Goal: Information Seeking & Learning: Check status

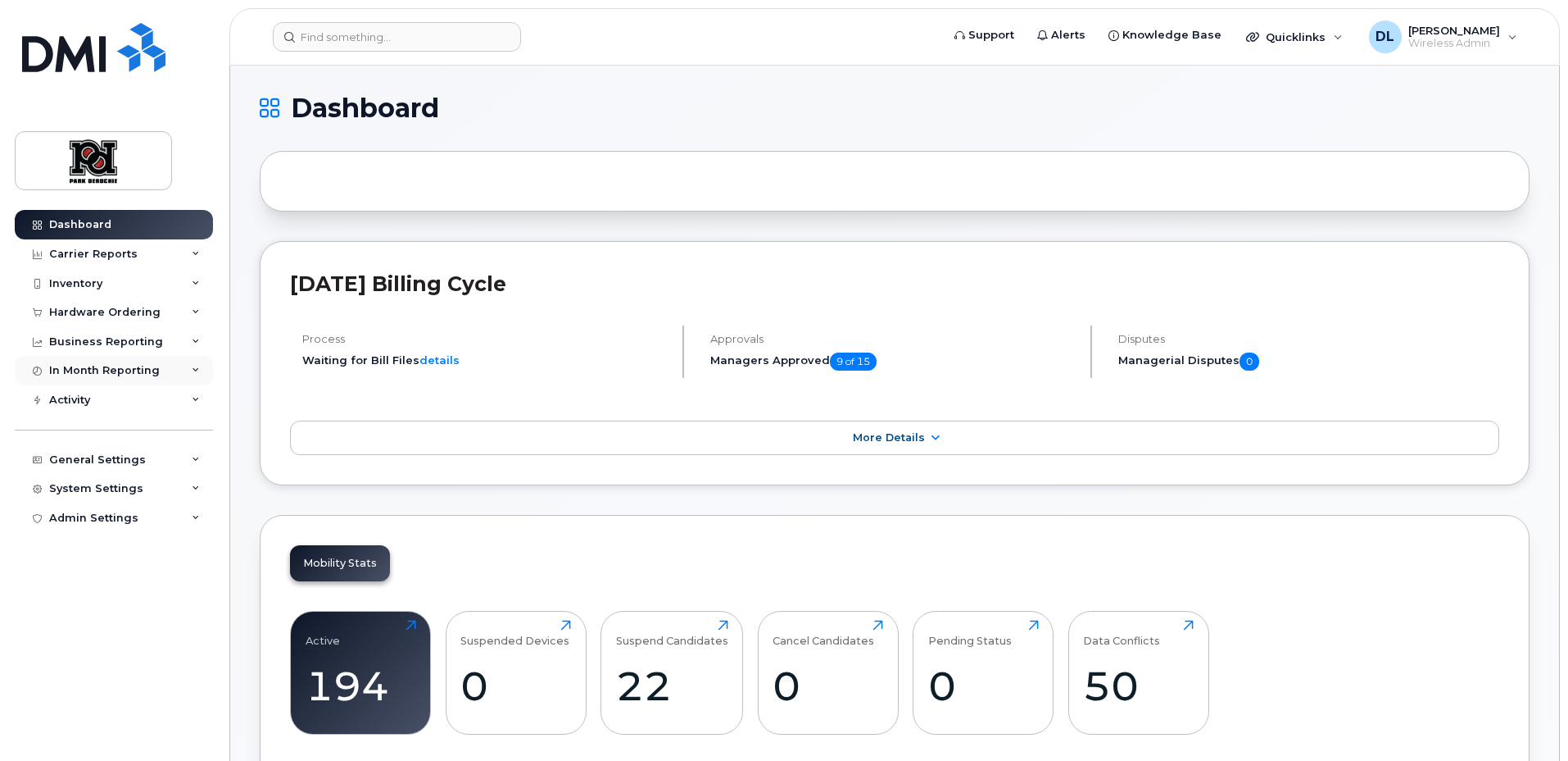
click at [143, 366] on div "In Month Reporting" at bounding box center [104, 371] width 111 height 13
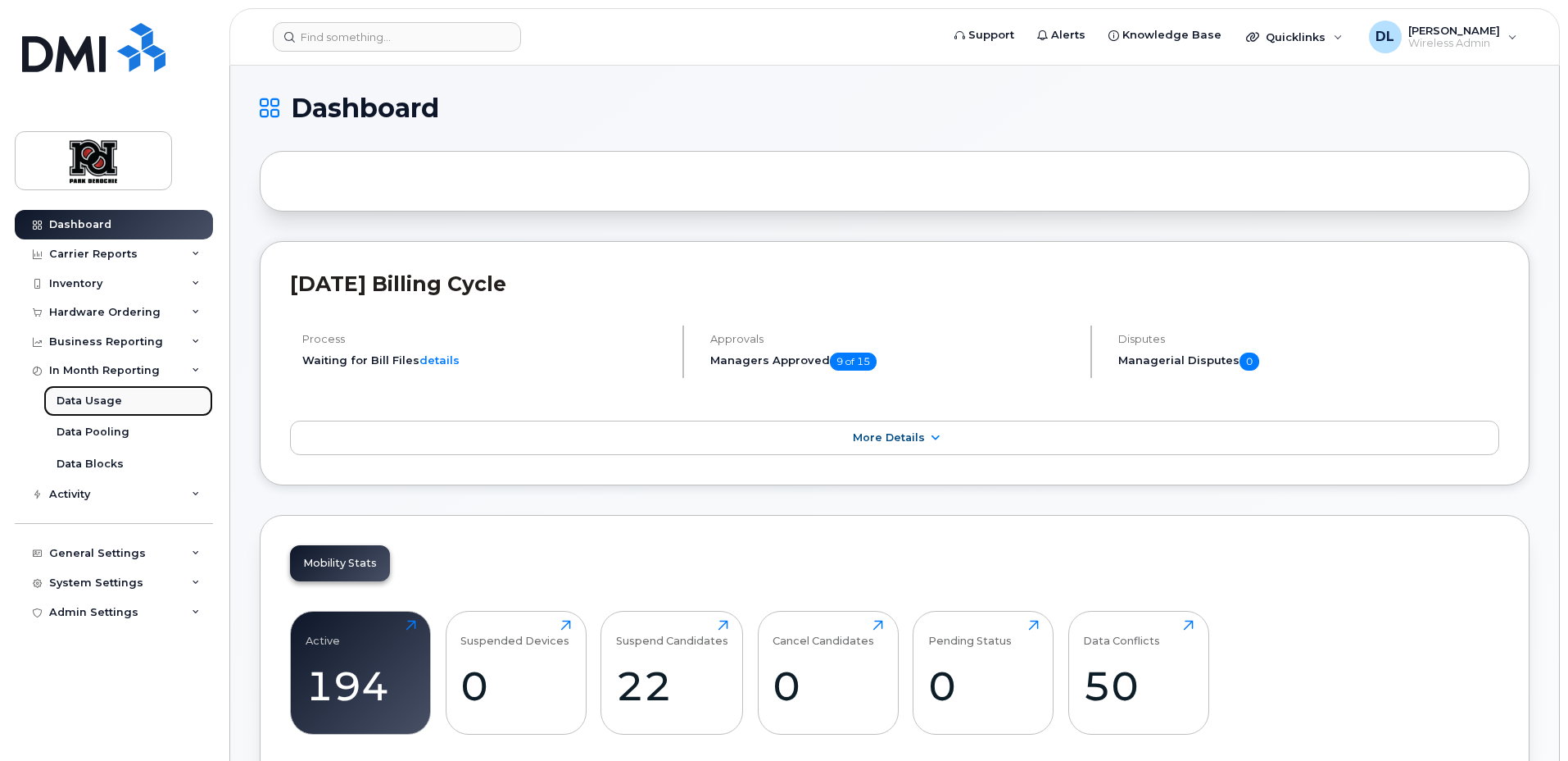
click at [120, 399] on link "Data Usage" at bounding box center [128, 401] width 170 height 31
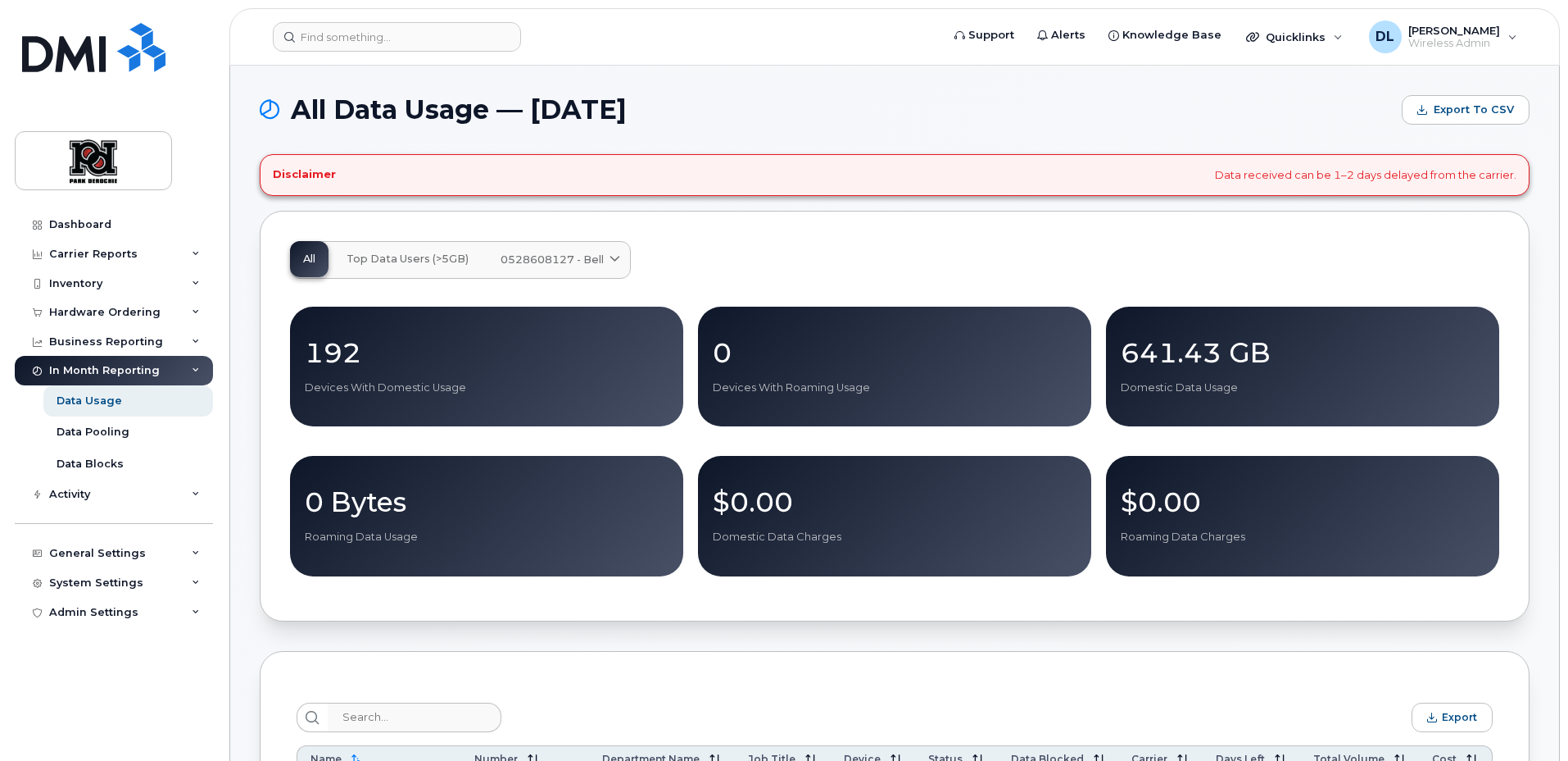
click at [1182, 348] on p "641.43 GB" at bounding box center [1303, 352] width 364 height 29
click at [1229, 362] on p "641.43 GB" at bounding box center [1303, 352] width 364 height 29
click at [573, 260] on span "0528608127 - Bell" at bounding box center [552, 259] width 103 height 16
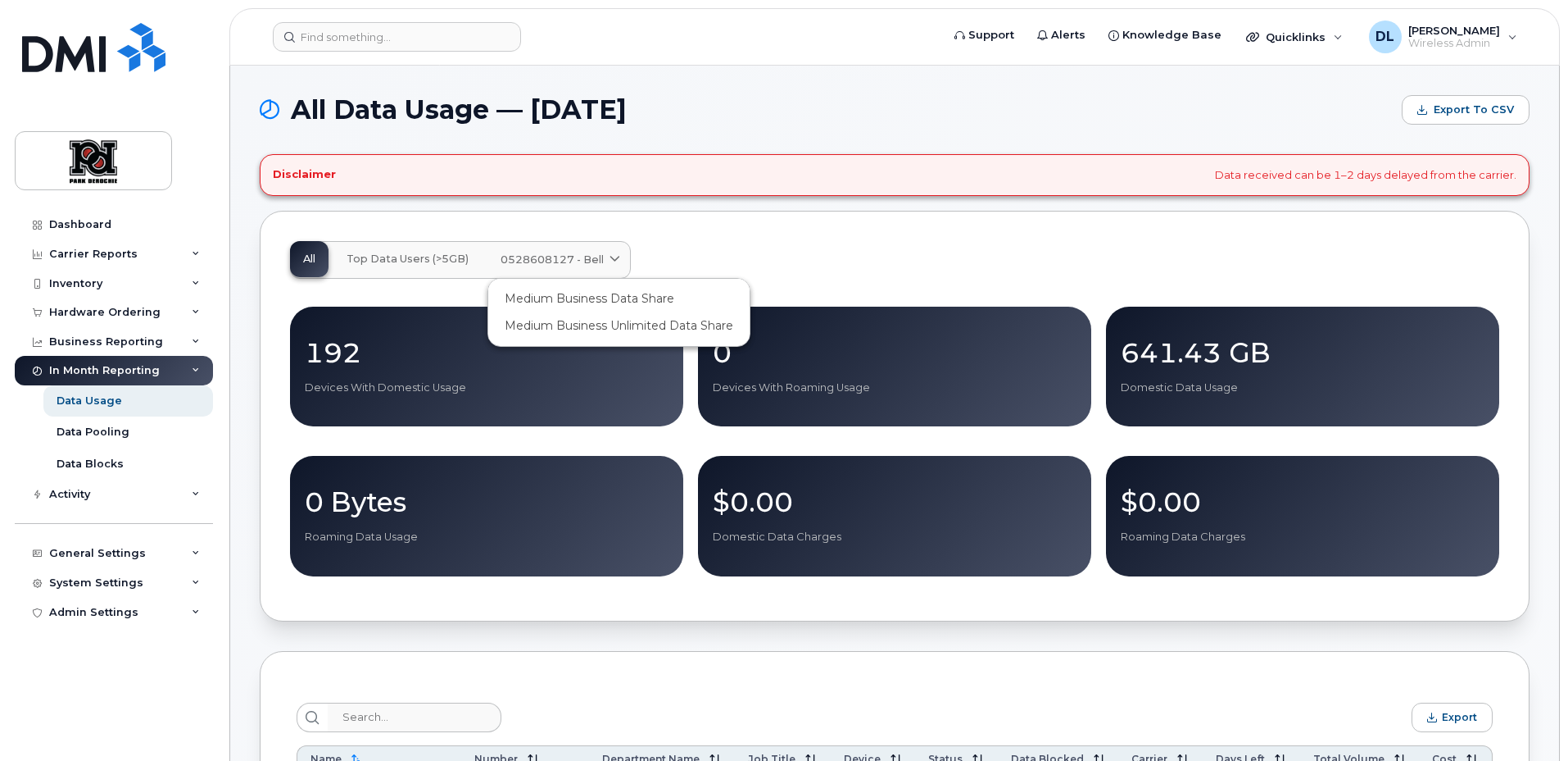
click at [712, 244] on div "All Top Data Users (>5GB) 0528608127 - Bell Medium Business Data Share Medium B…" at bounding box center [894, 260] width 1209 height 38
click at [1269, 359] on p "641.43 GB" at bounding box center [1303, 352] width 364 height 29
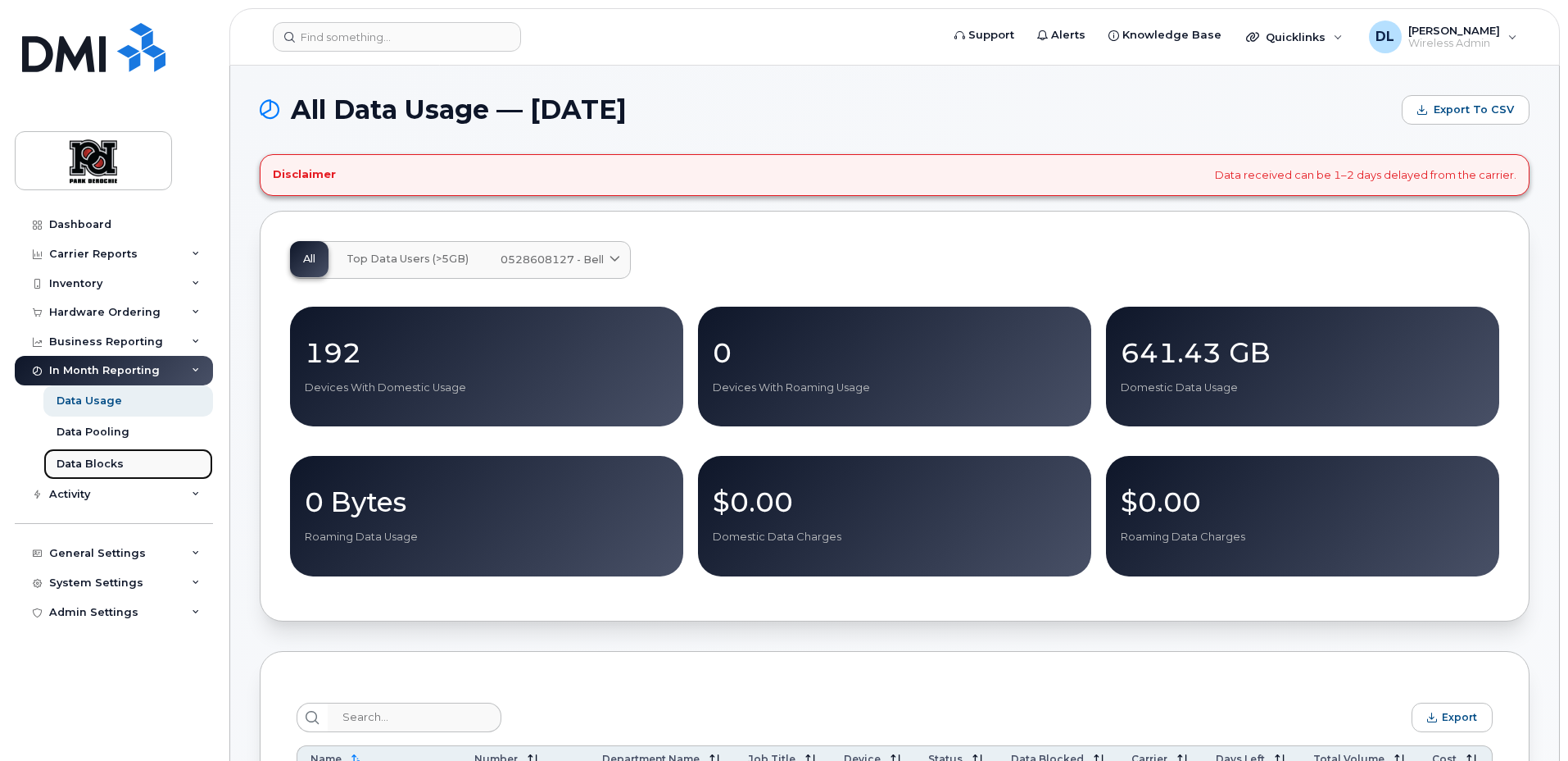
click at [103, 461] on div "Data Blocks" at bounding box center [90, 464] width 68 height 15
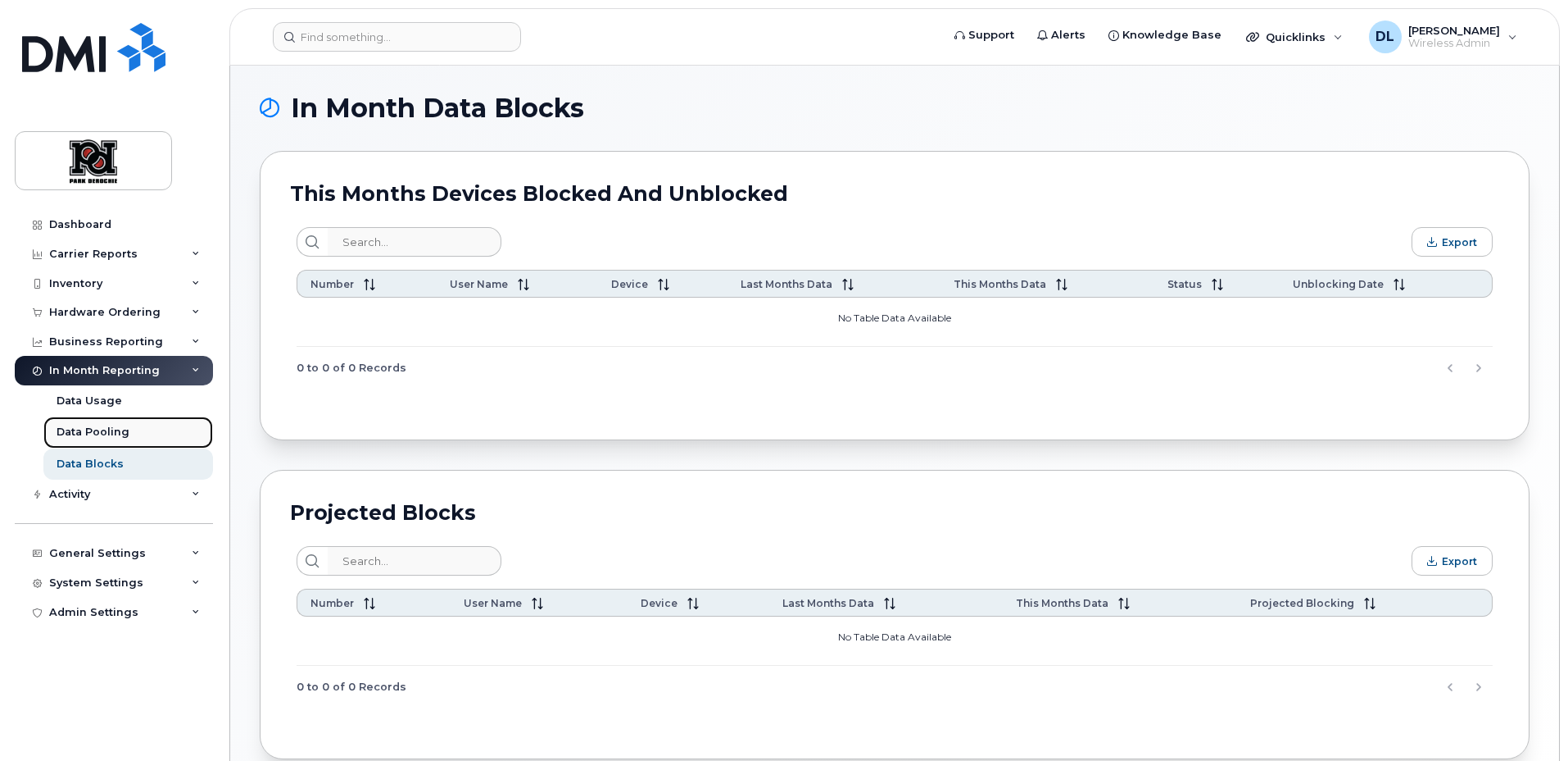
click at [120, 436] on div "Data Pooling" at bounding box center [93, 433] width 73 height 15
click at [122, 432] on div "Data Pooling" at bounding box center [93, 433] width 73 height 15
click at [112, 387] on link "Data Usage" at bounding box center [128, 401] width 170 height 31
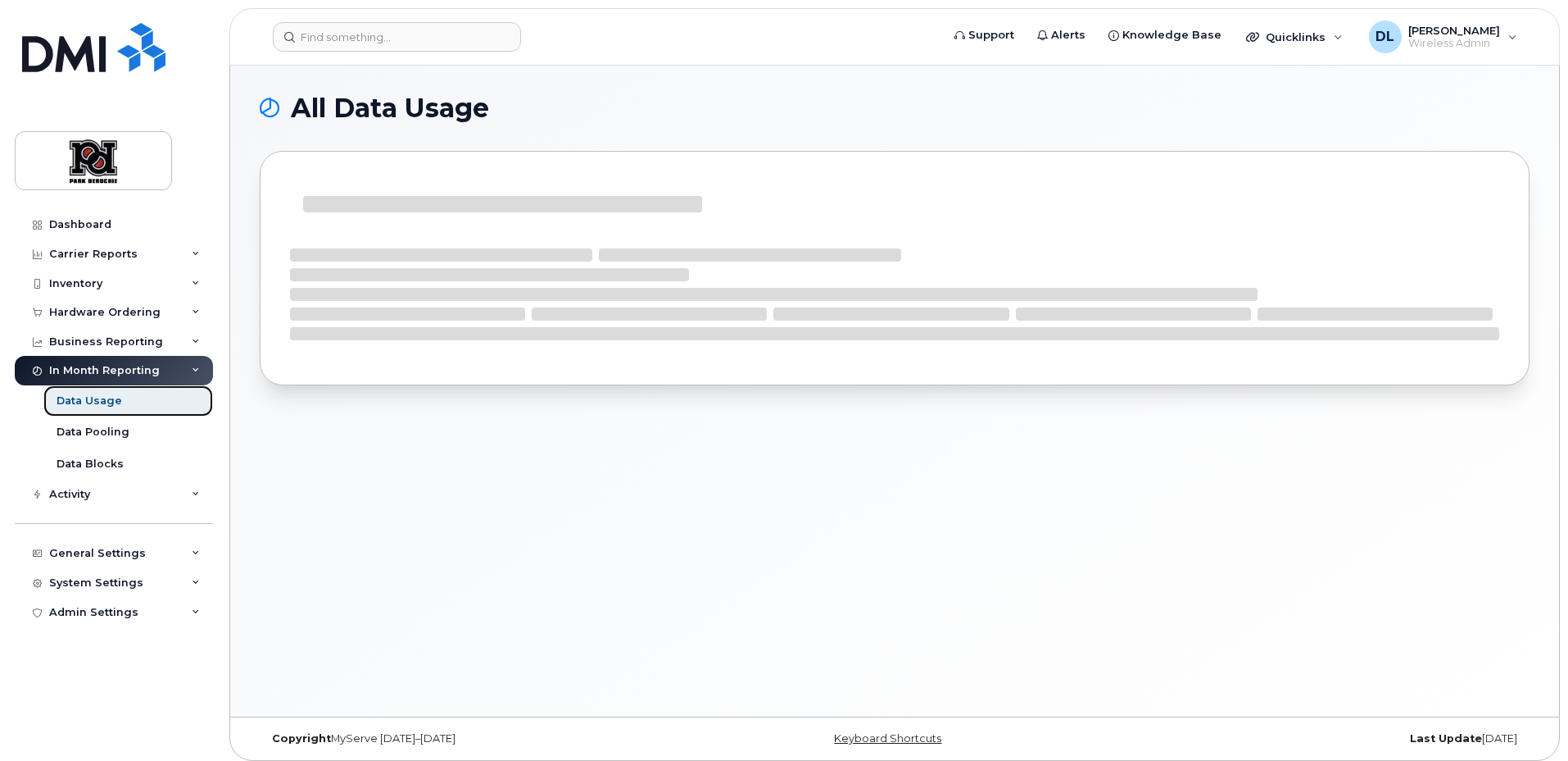
click at [113, 401] on div "Data Usage" at bounding box center [89, 401] width 66 height 15
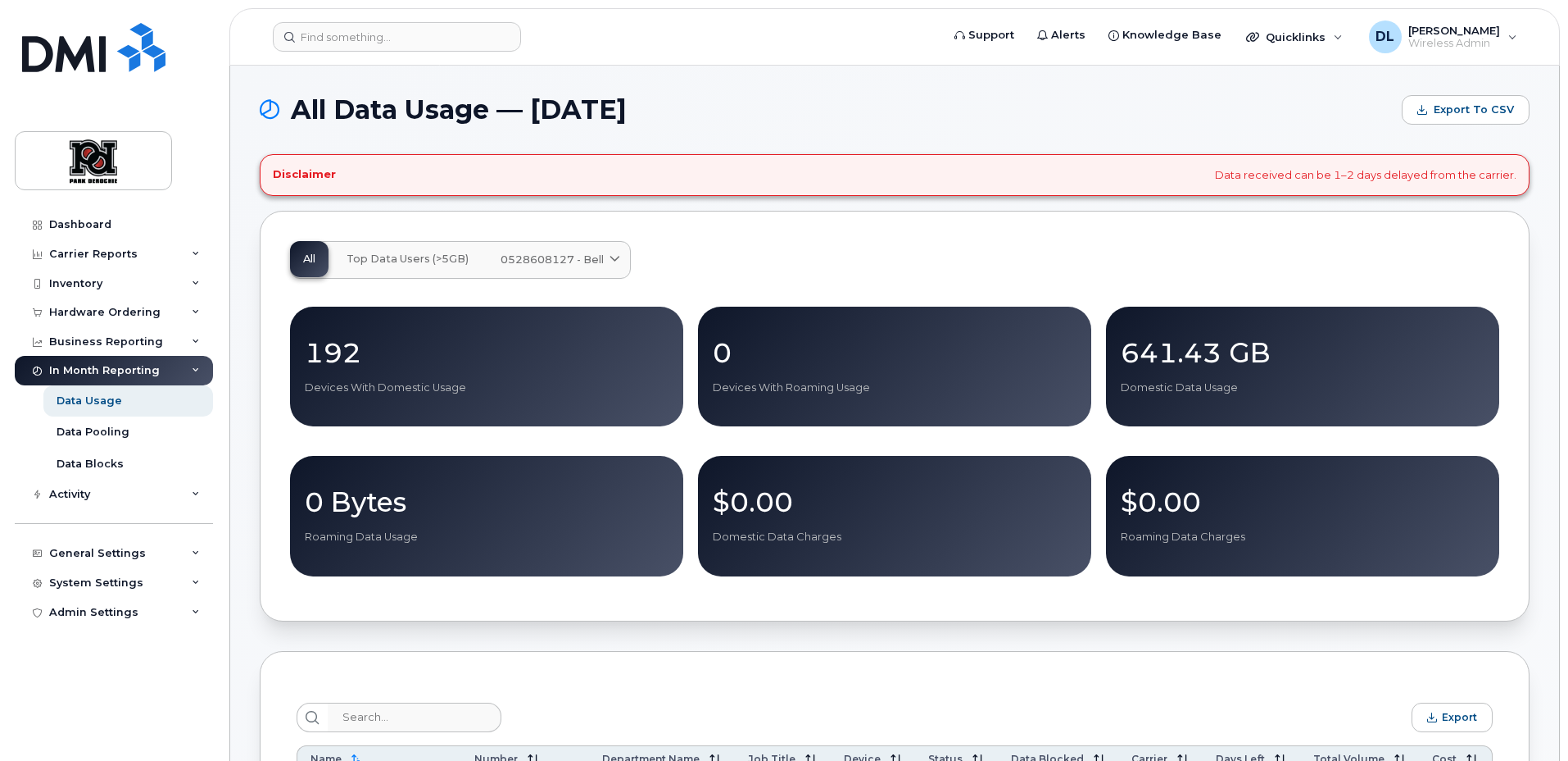
click at [1394, 396] on div "641.43 GB Domestic Data Usage" at bounding box center [1302, 367] width 393 height 120
click at [1289, 347] on p "641.43 GB" at bounding box center [1303, 352] width 364 height 29
click at [1209, 354] on p "641.43 GB" at bounding box center [1303, 352] width 364 height 29
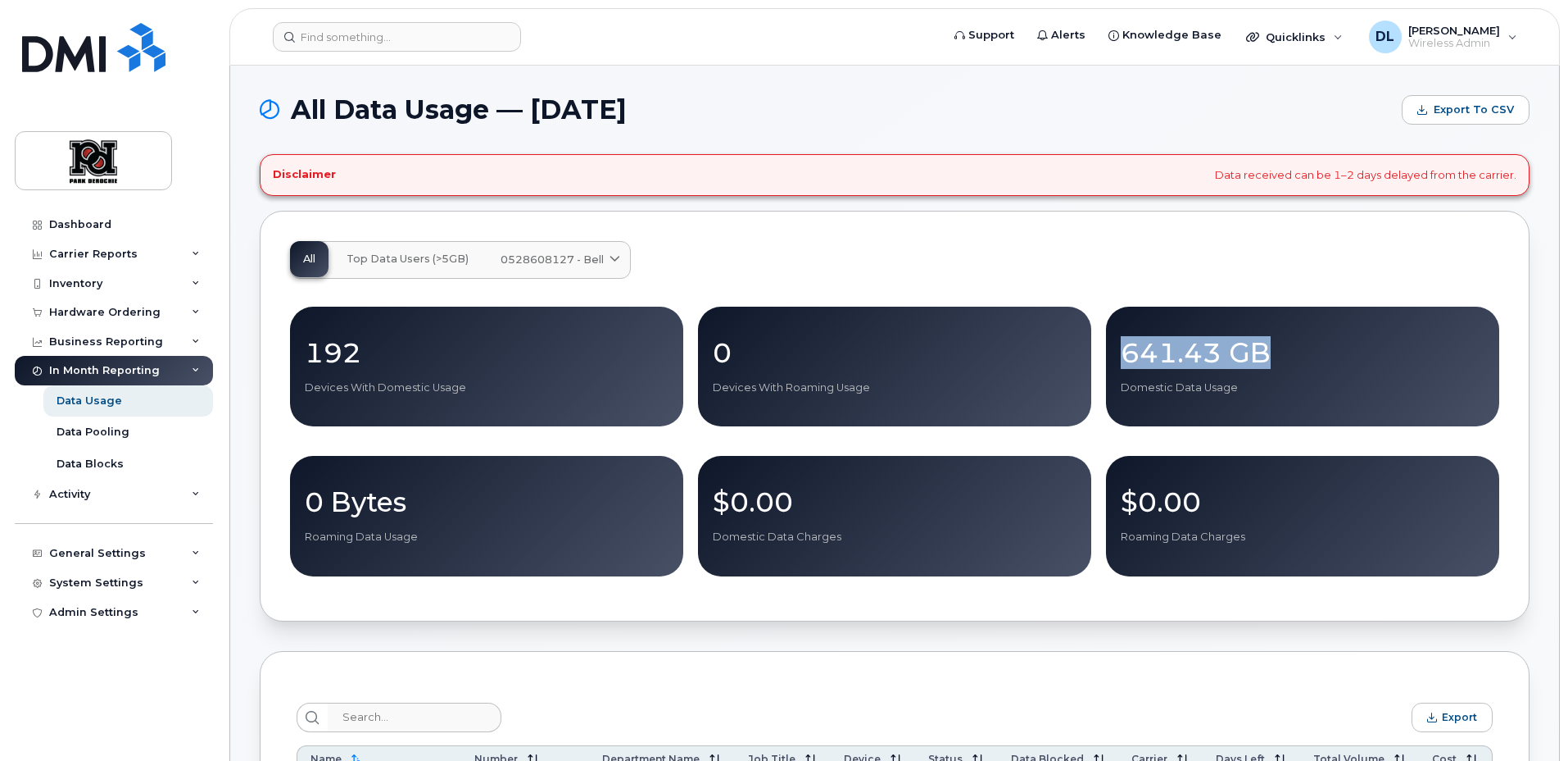
click at [1209, 354] on p "641.43 GB" at bounding box center [1303, 352] width 364 height 29
copy p "641.43 GB"
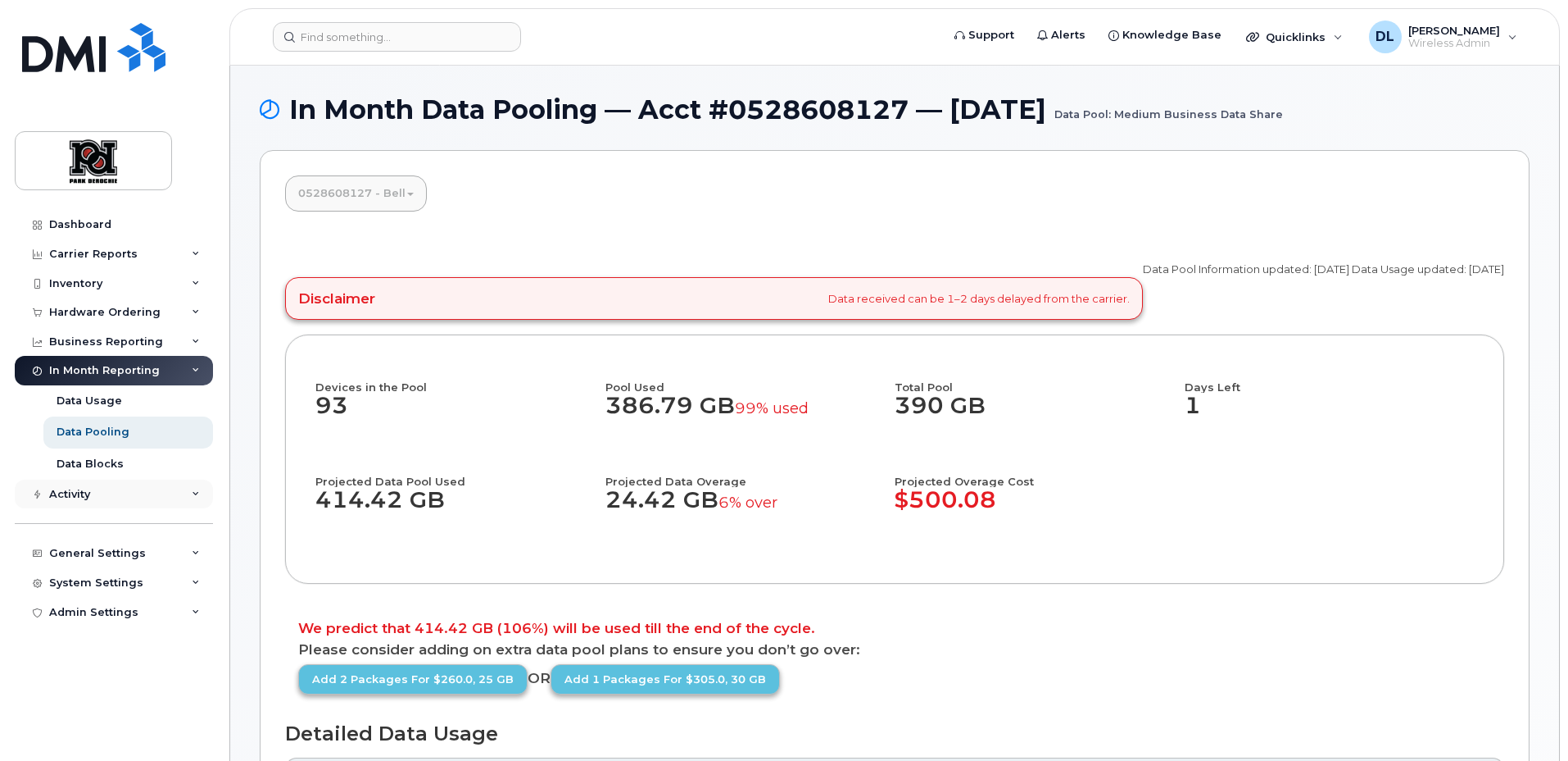
click at [157, 491] on div "Activity" at bounding box center [113, 494] width 198 height 29
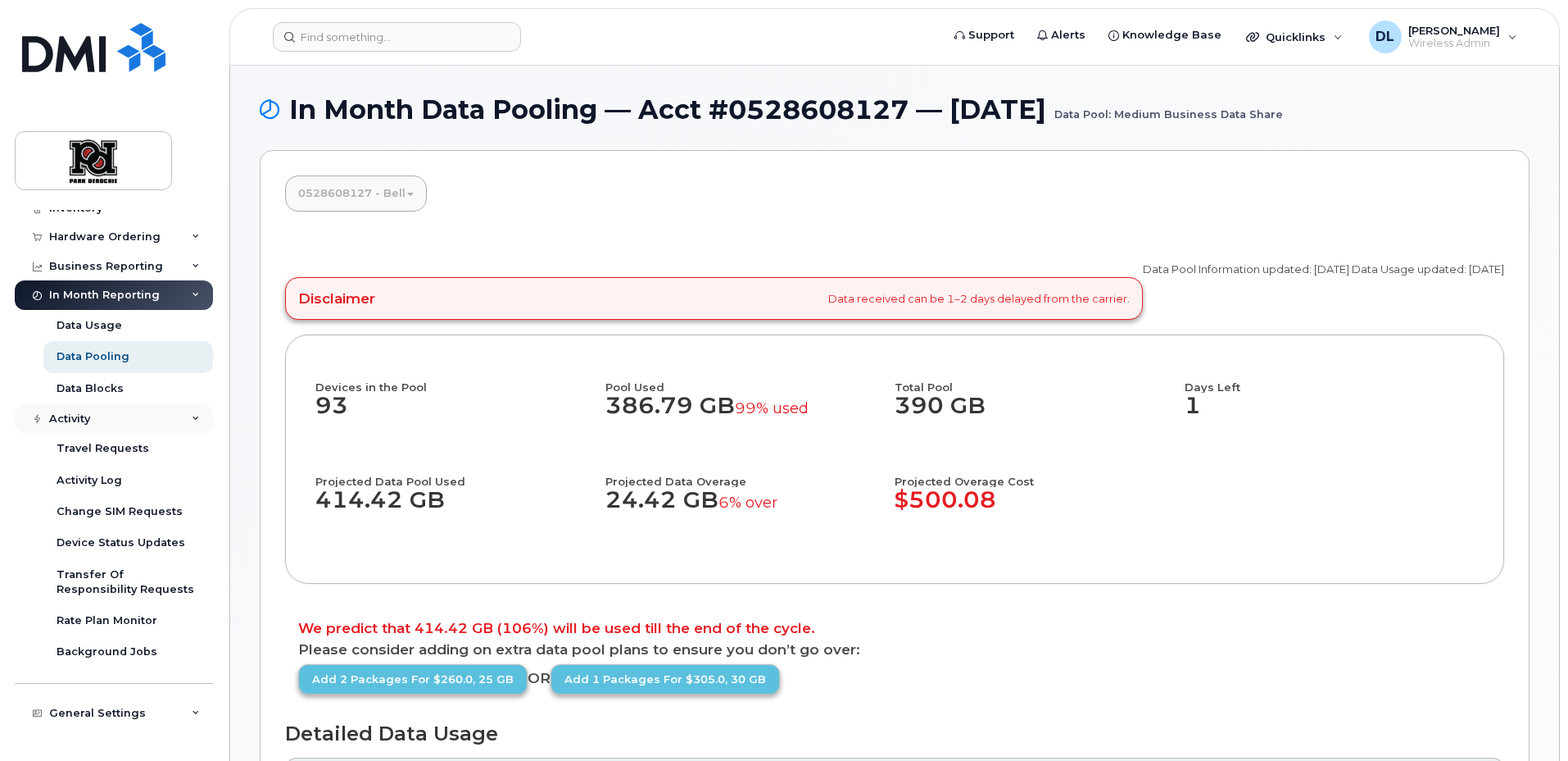
scroll to position [89, 0]
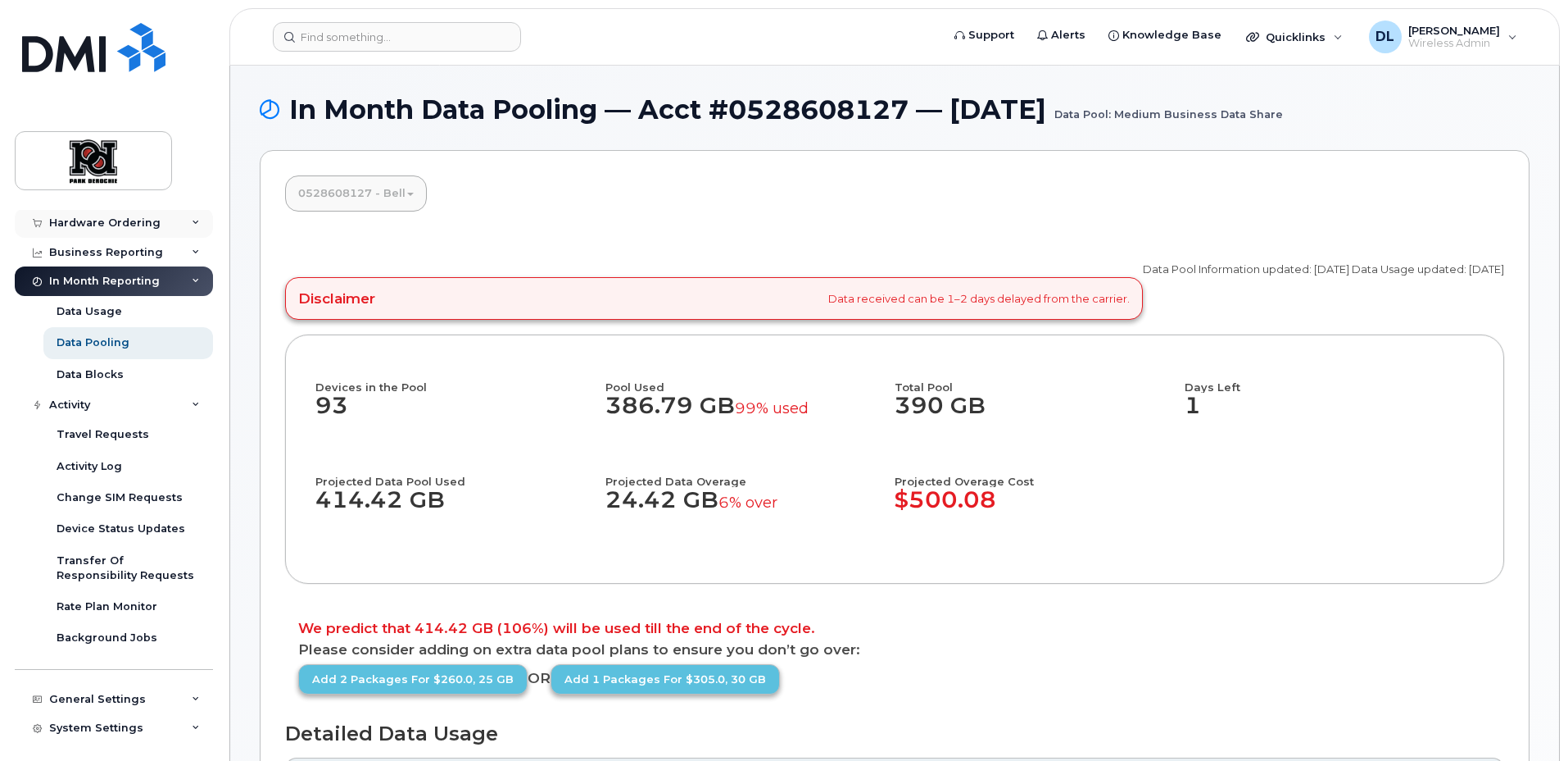
click at [111, 229] on div "Hardware Ordering" at bounding box center [104, 223] width 112 height 13
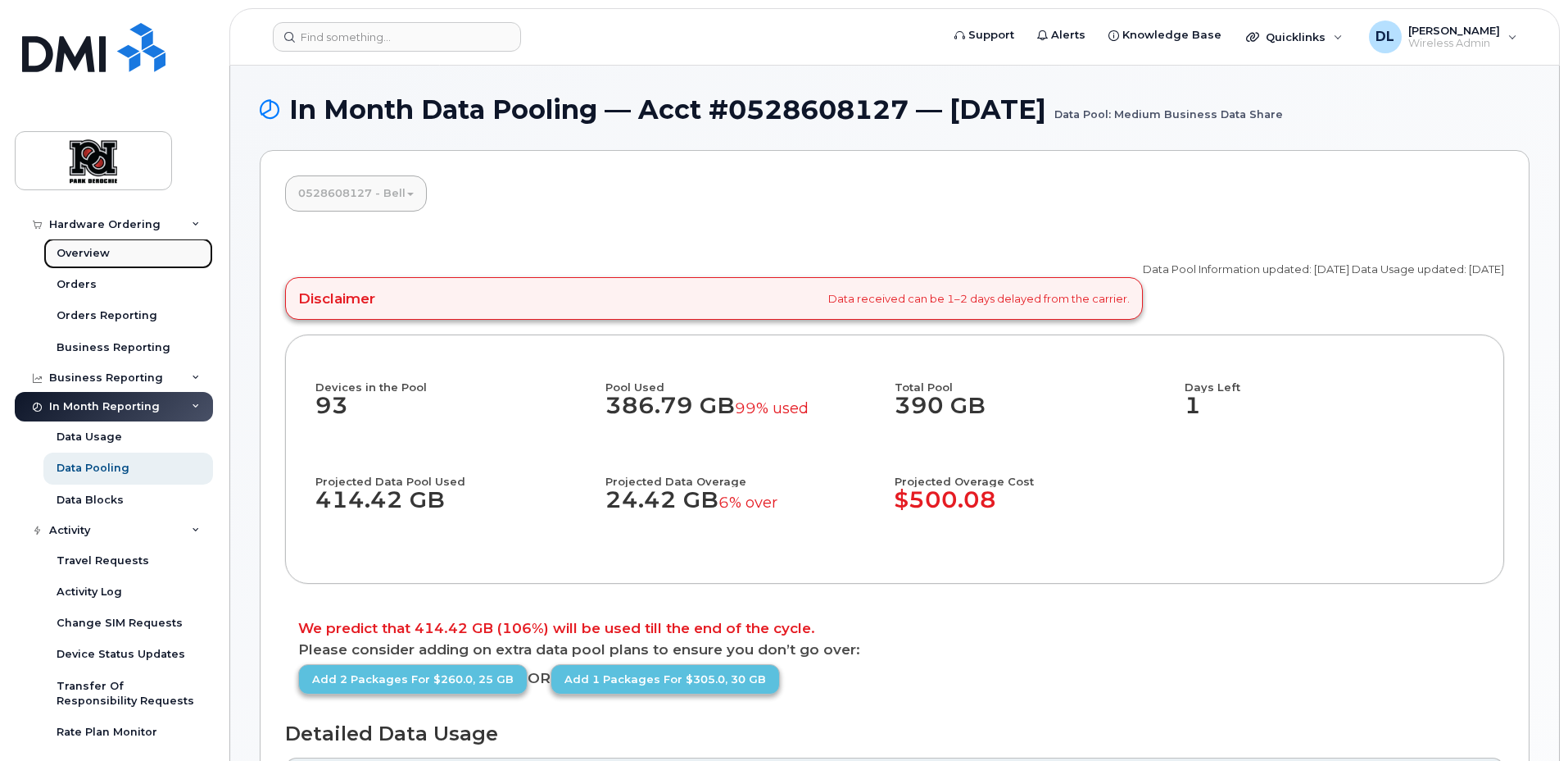
click at [109, 256] on link "Overview" at bounding box center [128, 252] width 170 height 31
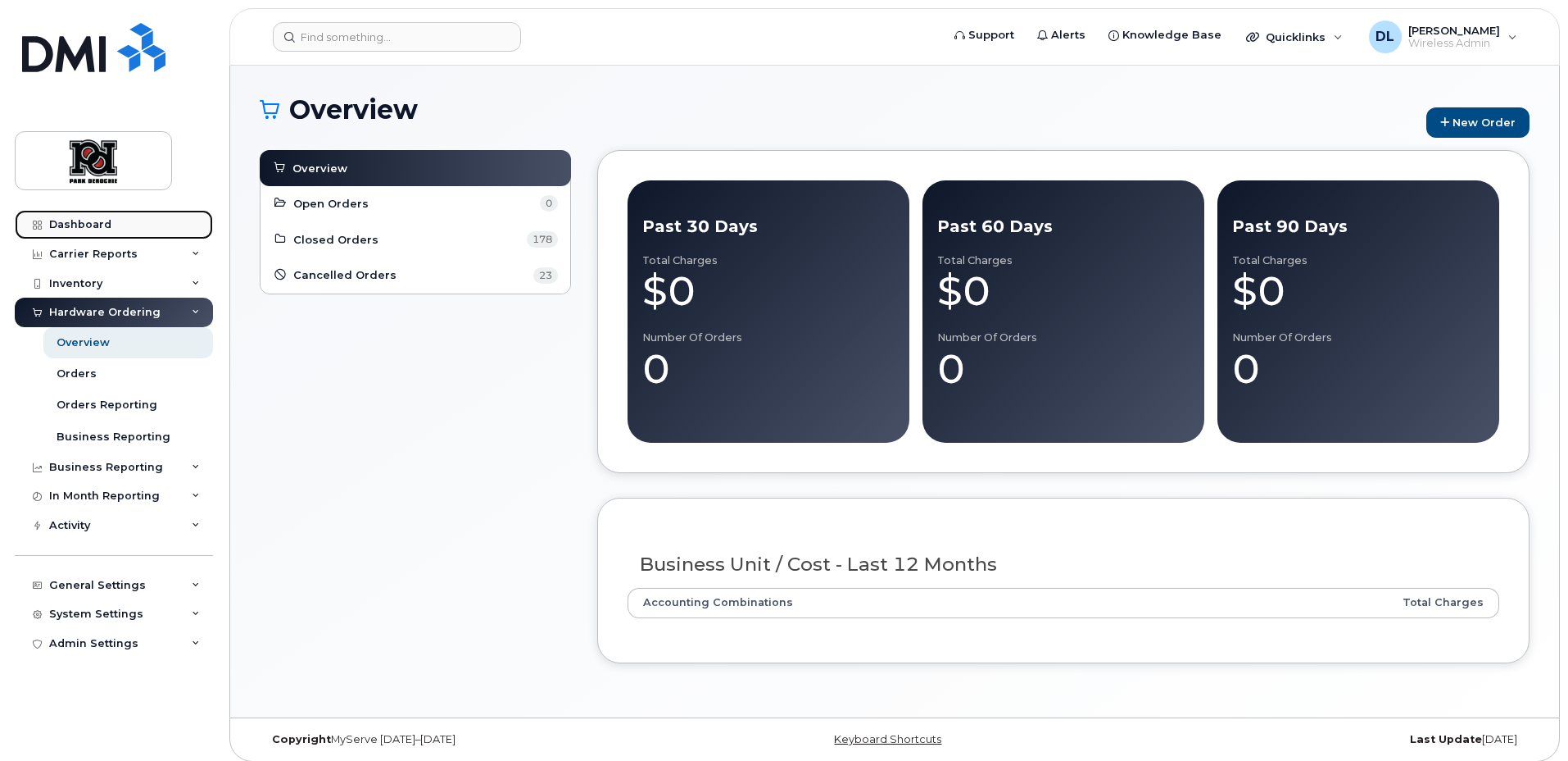
click at [123, 228] on link "Dashboard" at bounding box center [113, 224] width 198 height 29
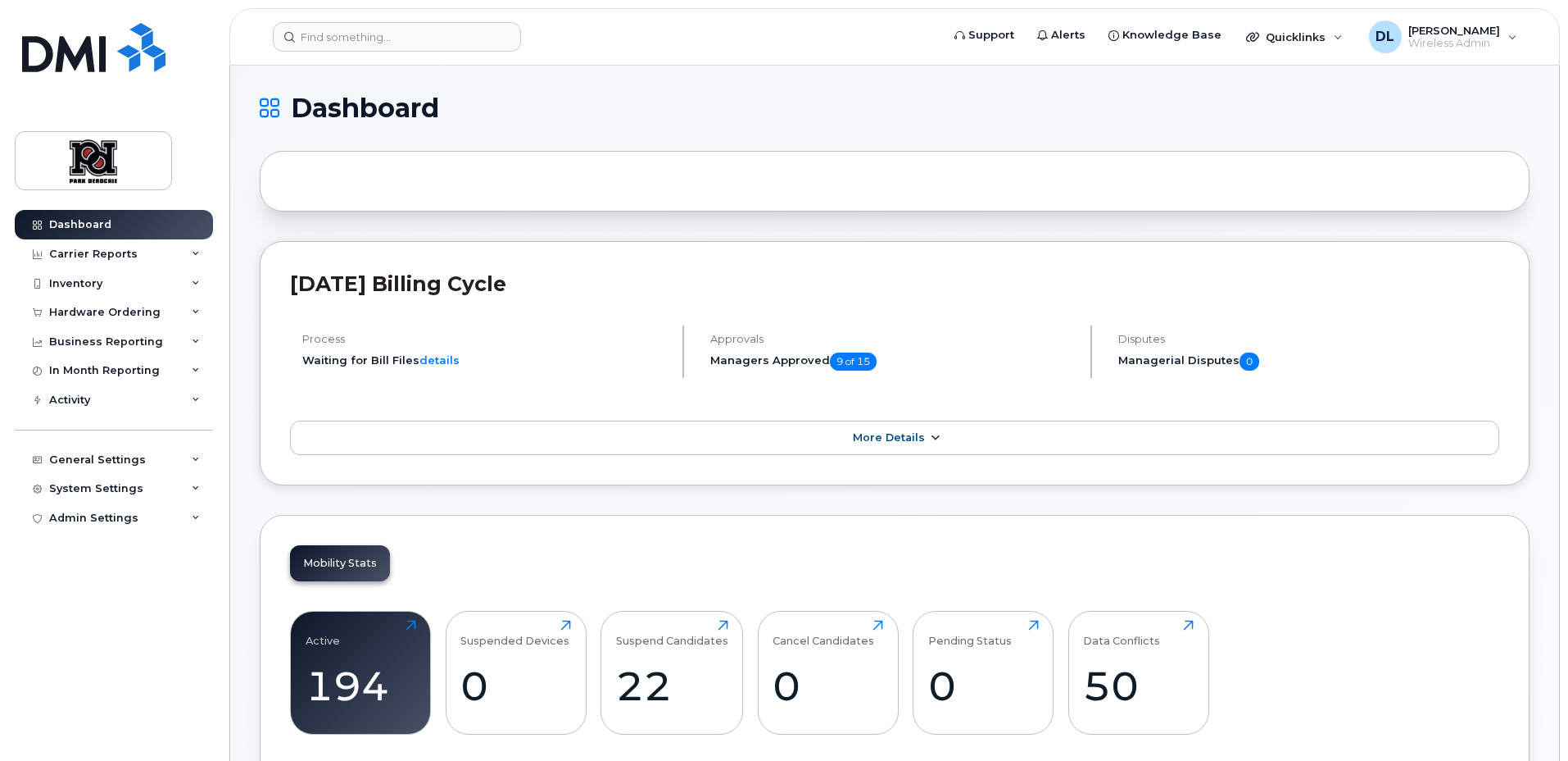
click at [917, 432] on span "More Details" at bounding box center [888, 437] width 72 height 12
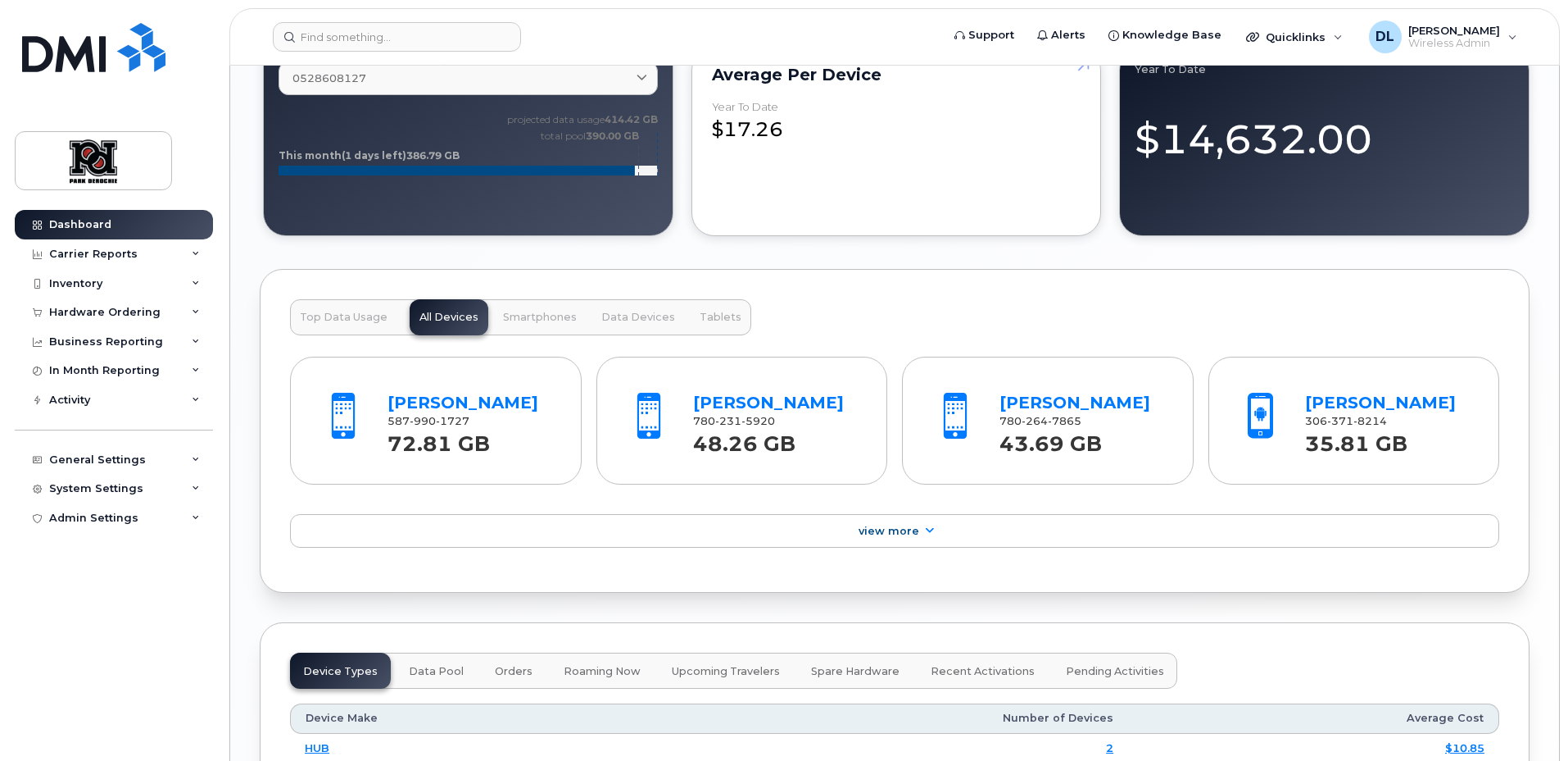
scroll to position [1352, 0]
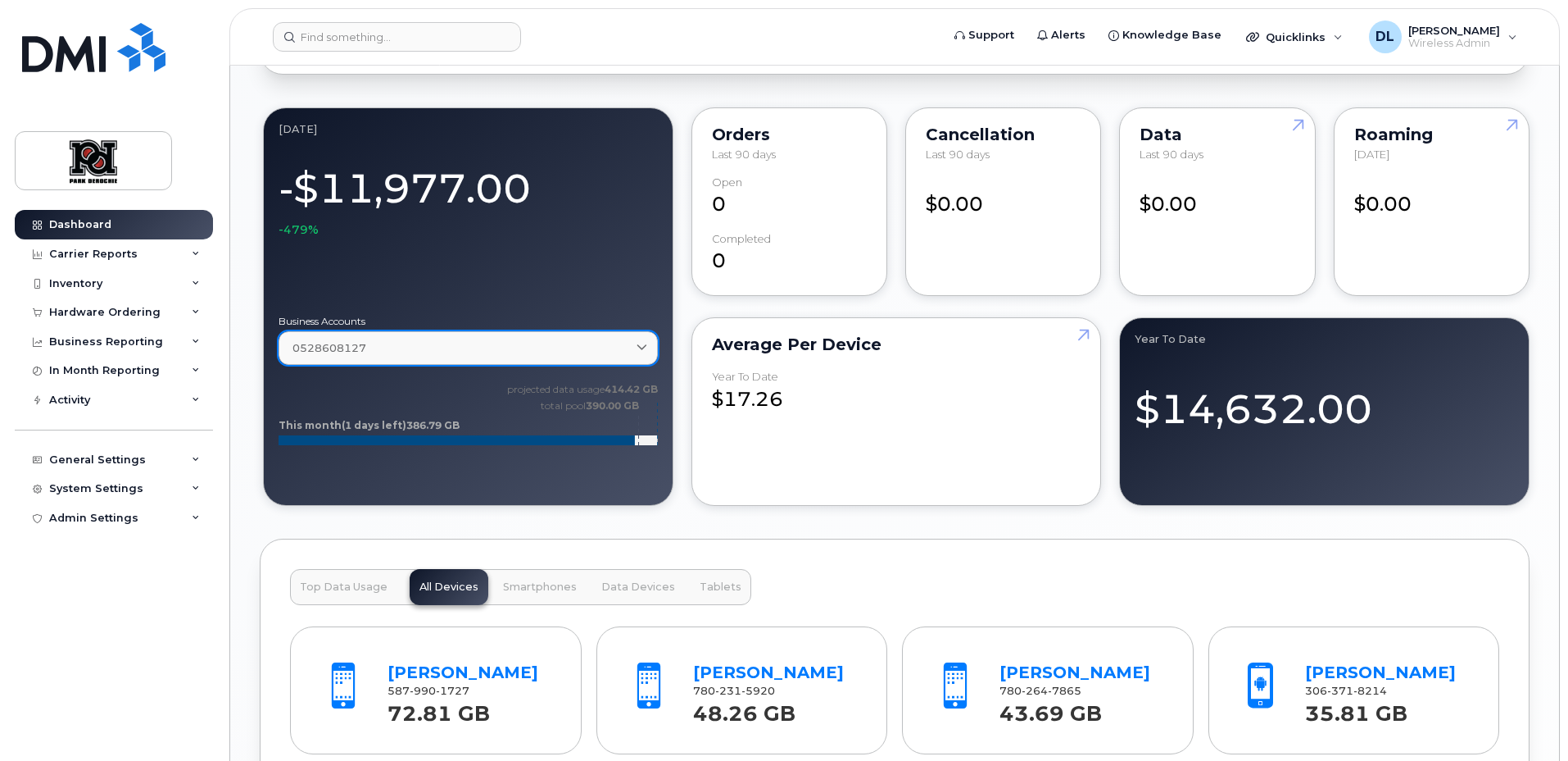
click at [439, 356] on link "0528608127" at bounding box center [468, 348] width 379 height 34
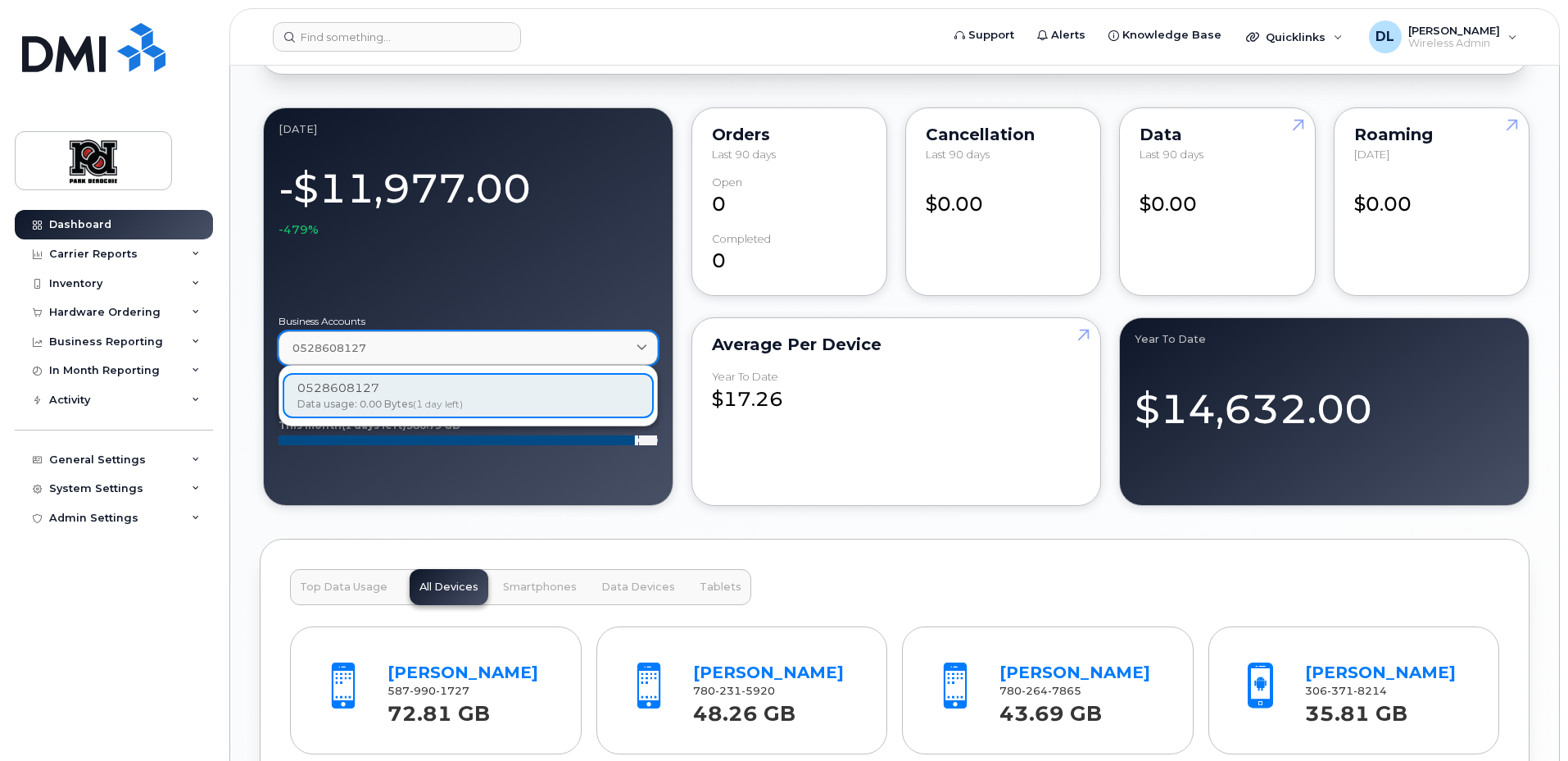
click at [439, 356] on link "0528608127" at bounding box center [468, 348] width 379 height 34
click at [666, 540] on div "Top Data Usage All Devices Smartphones Data Devices Tablets Ryan Granberg 587 9…" at bounding box center [895, 701] width 1270 height 325
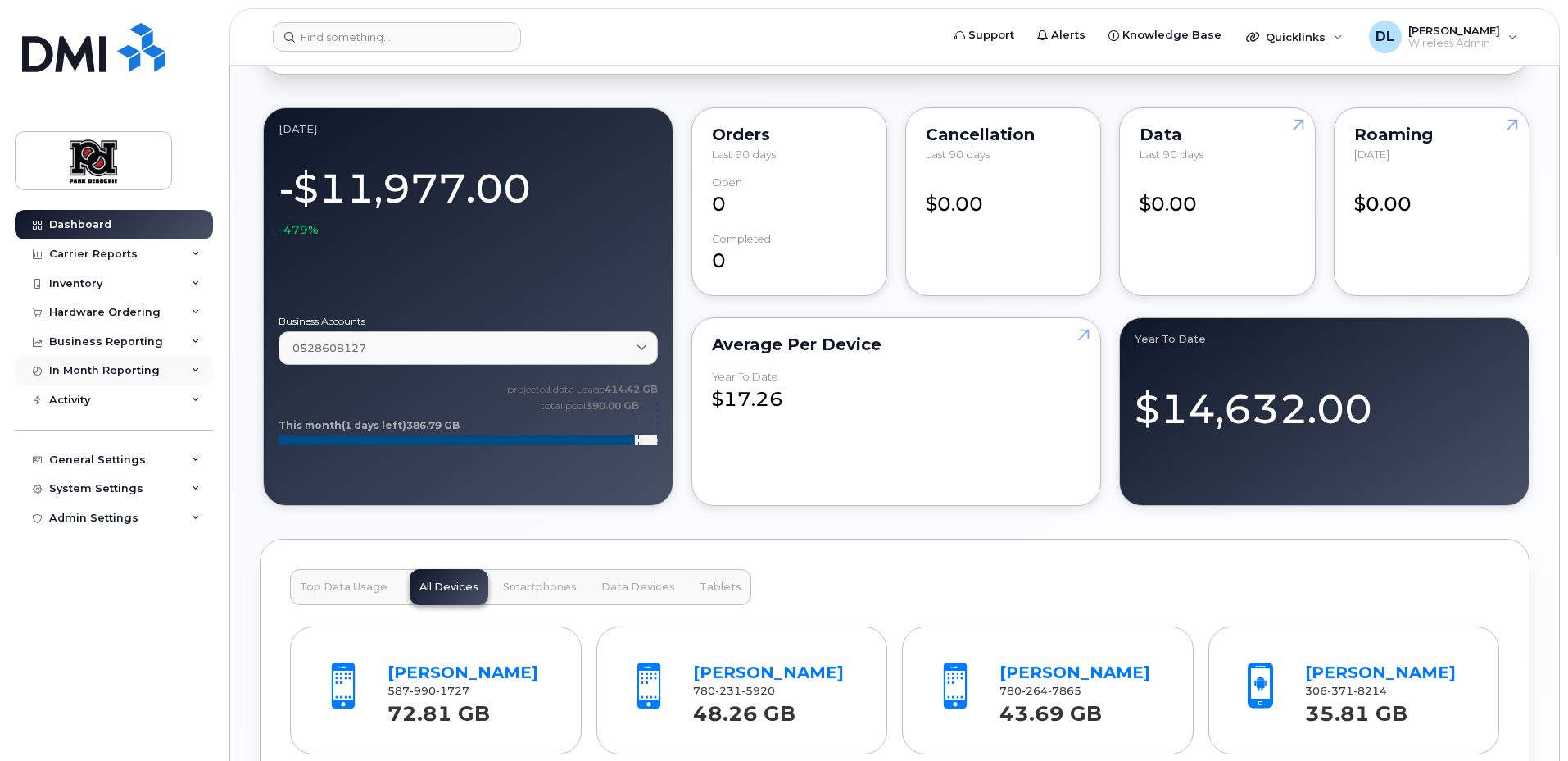
click at [145, 360] on div "In Month Reporting" at bounding box center [113, 370] width 198 height 29
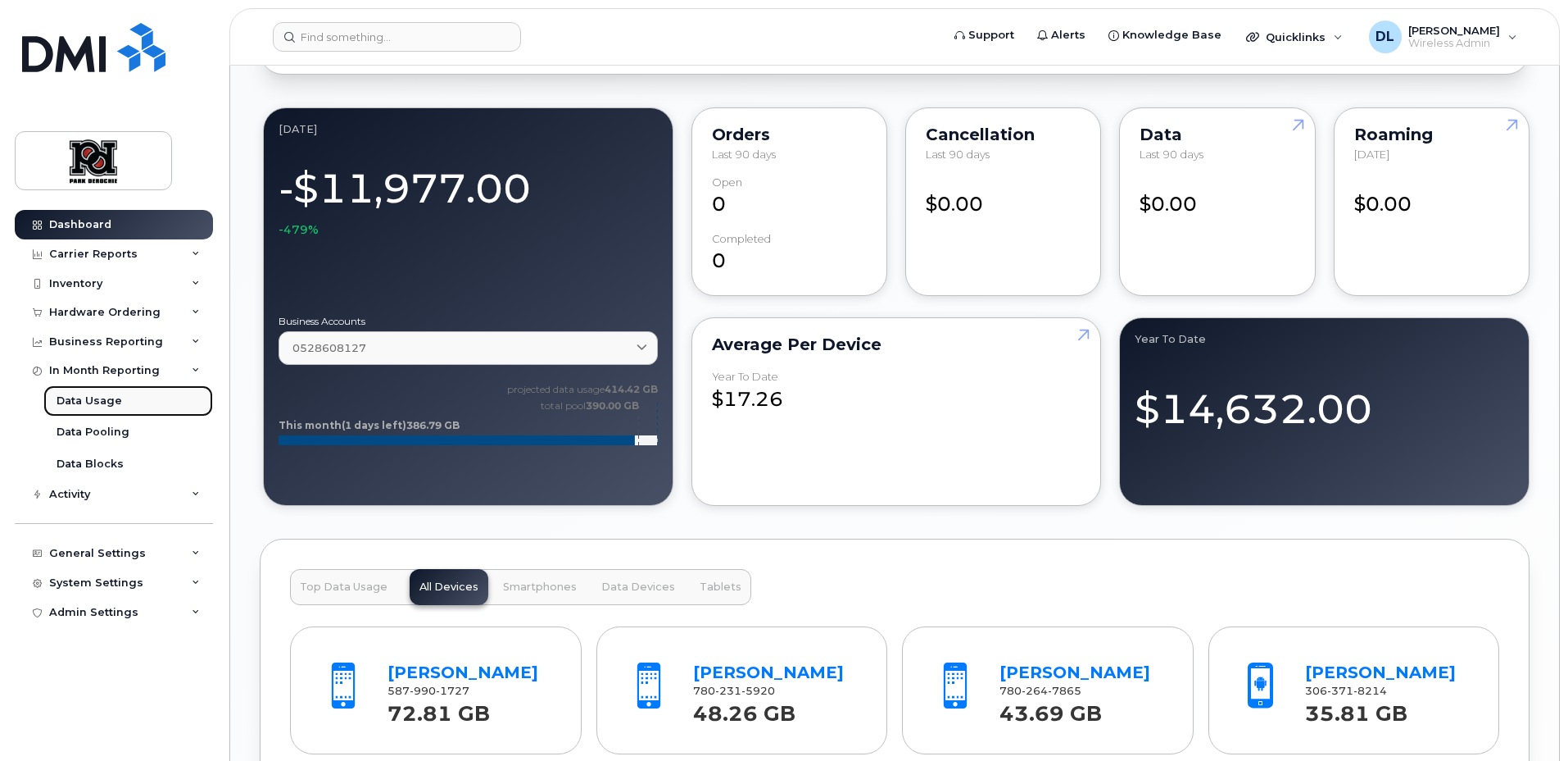
click at [126, 401] on link "Data Usage" at bounding box center [128, 401] width 170 height 31
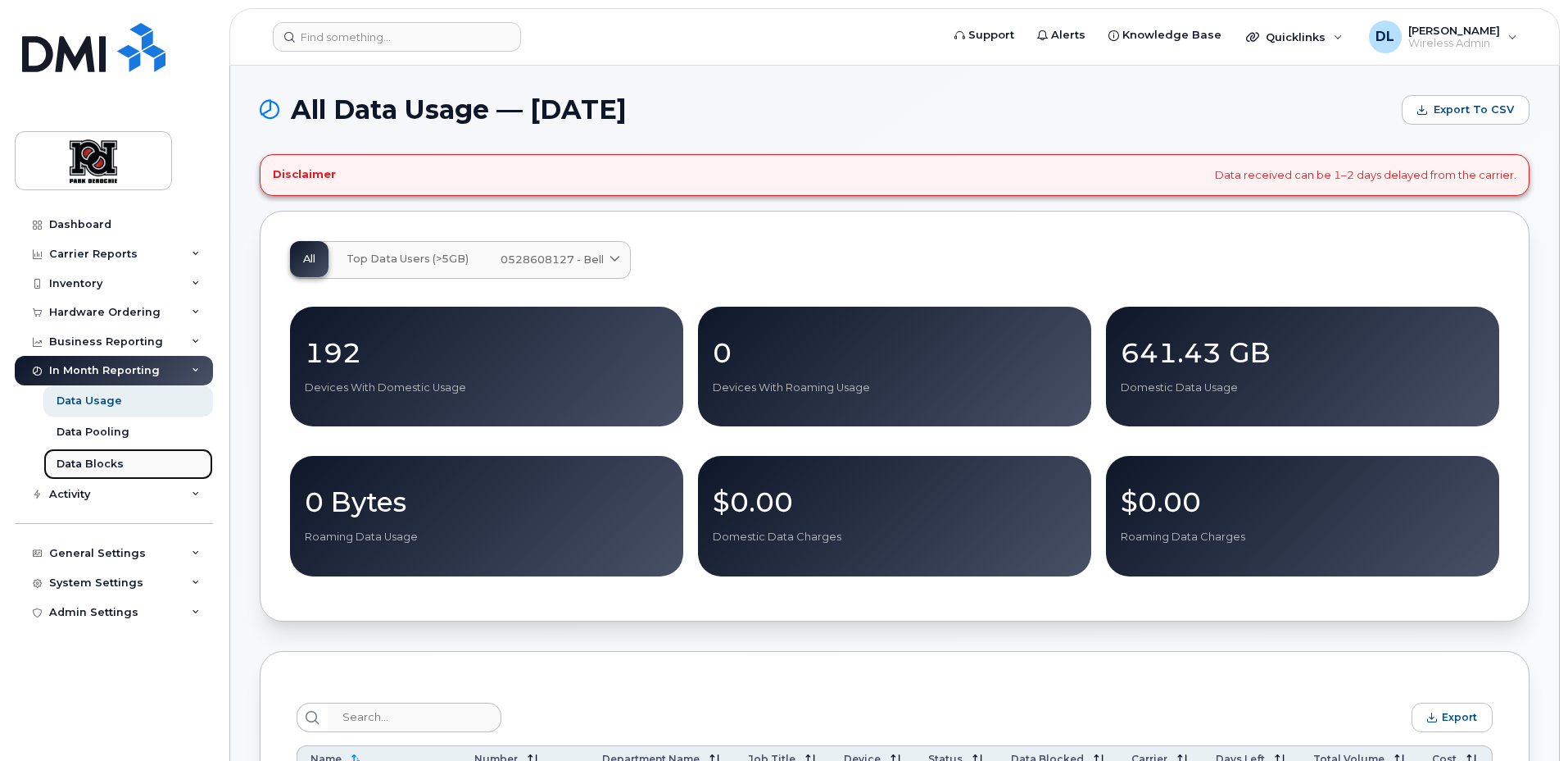
click at [126, 469] on link "Data Blocks" at bounding box center [128, 464] width 170 height 31
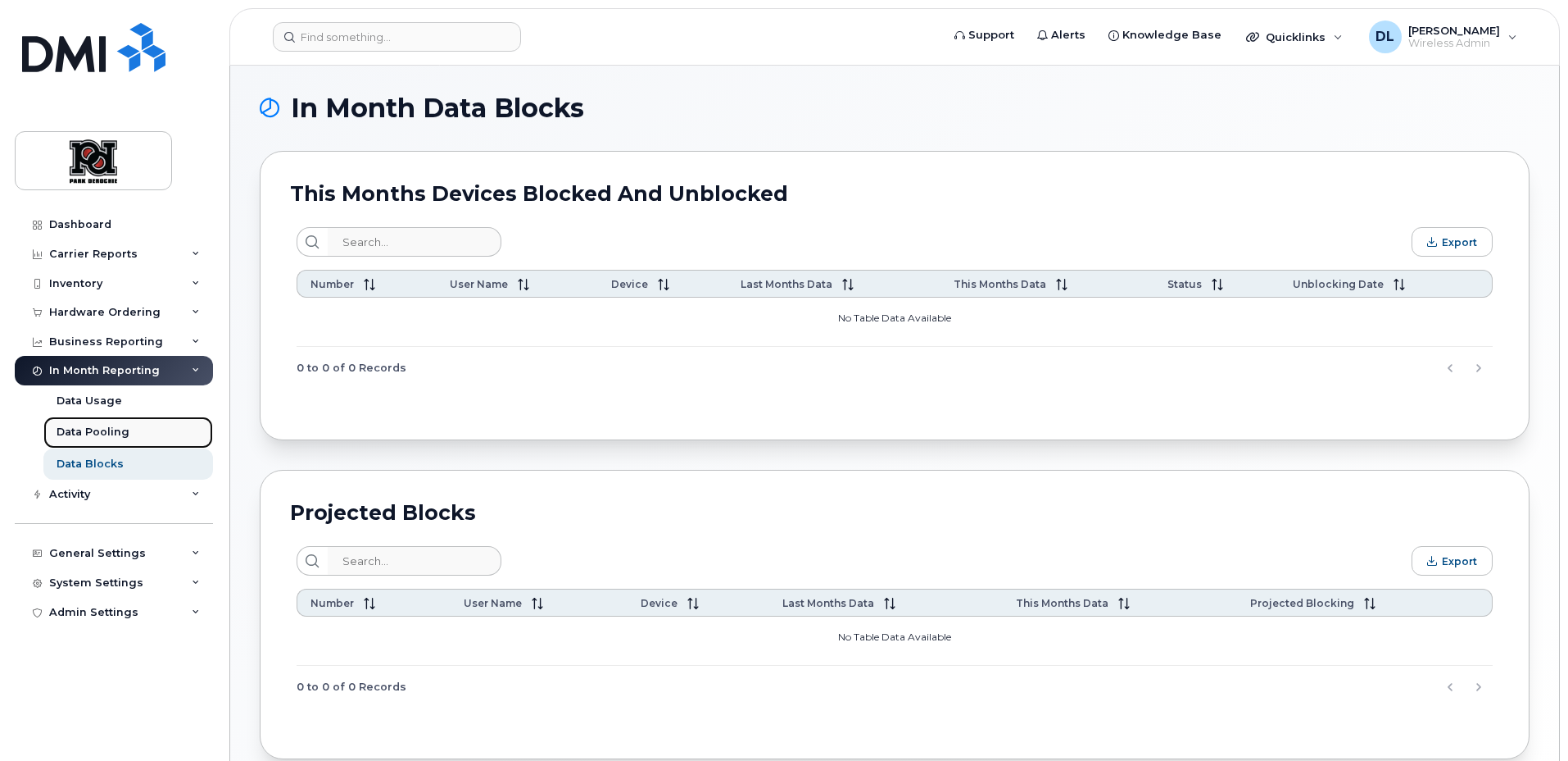
click at [127, 444] on link "Data Pooling" at bounding box center [128, 432] width 170 height 31
click at [106, 437] on div "Data Pooling" at bounding box center [93, 433] width 73 height 15
click at [120, 434] on div "Data Pooling" at bounding box center [93, 433] width 73 height 15
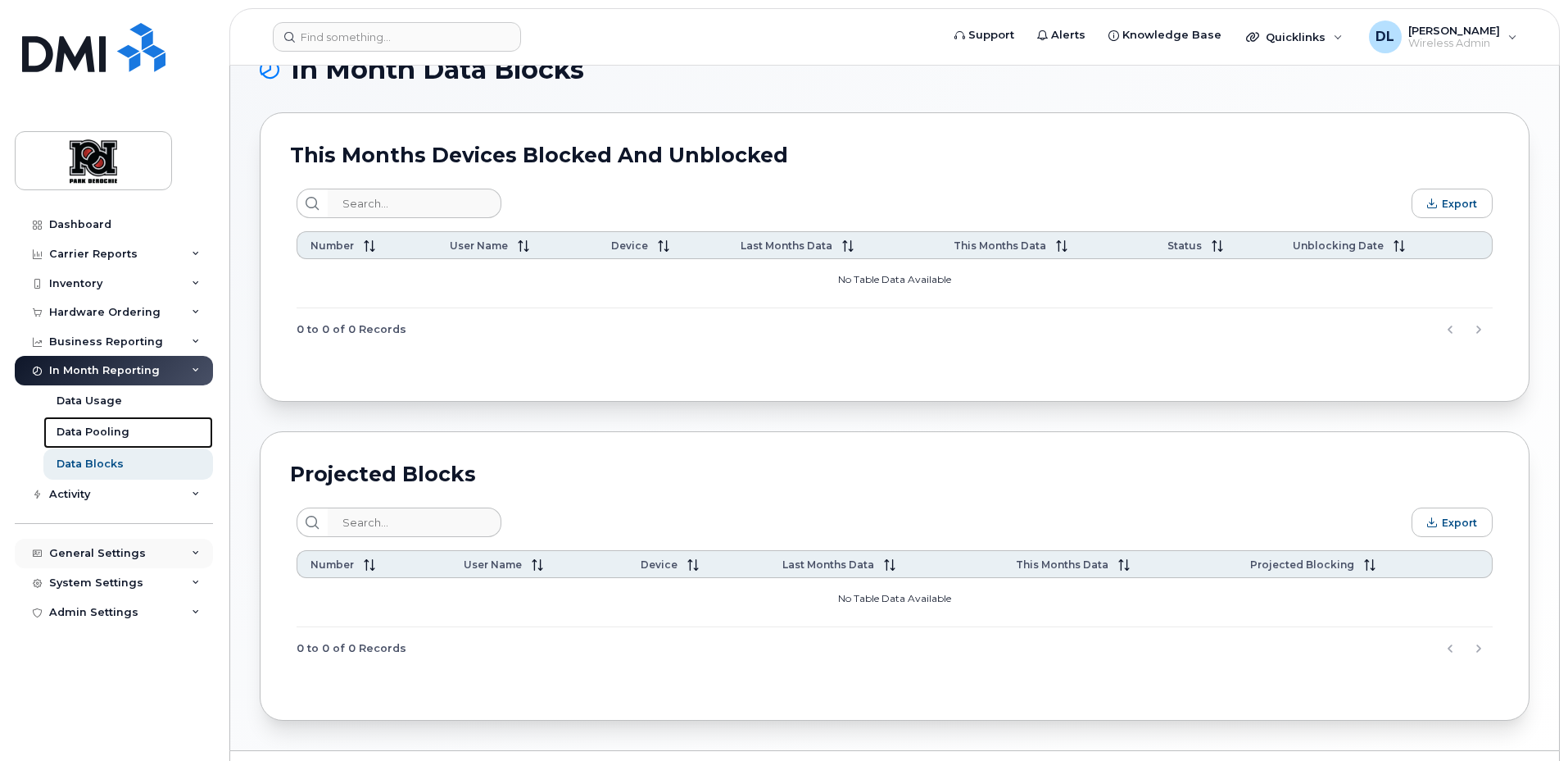
scroll to position [81, 0]
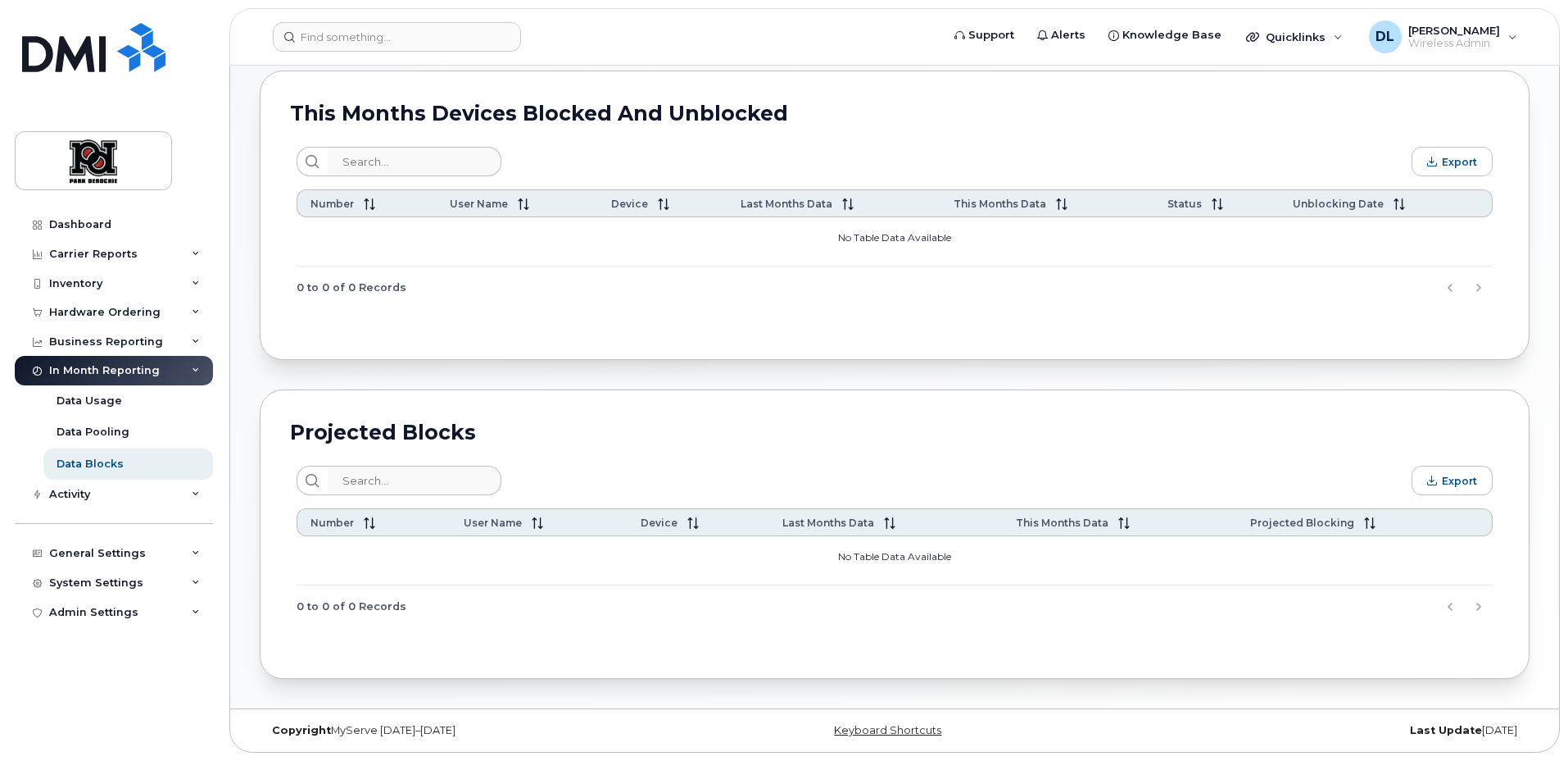
click at [686, 312] on div "Export Number User Name Device Last Months Data This Months Data Status Unblock…" at bounding box center [894, 226] width 1209 height 174
click at [132, 265] on div "Carrier Reports" at bounding box center [113, 253] width 198 height 29
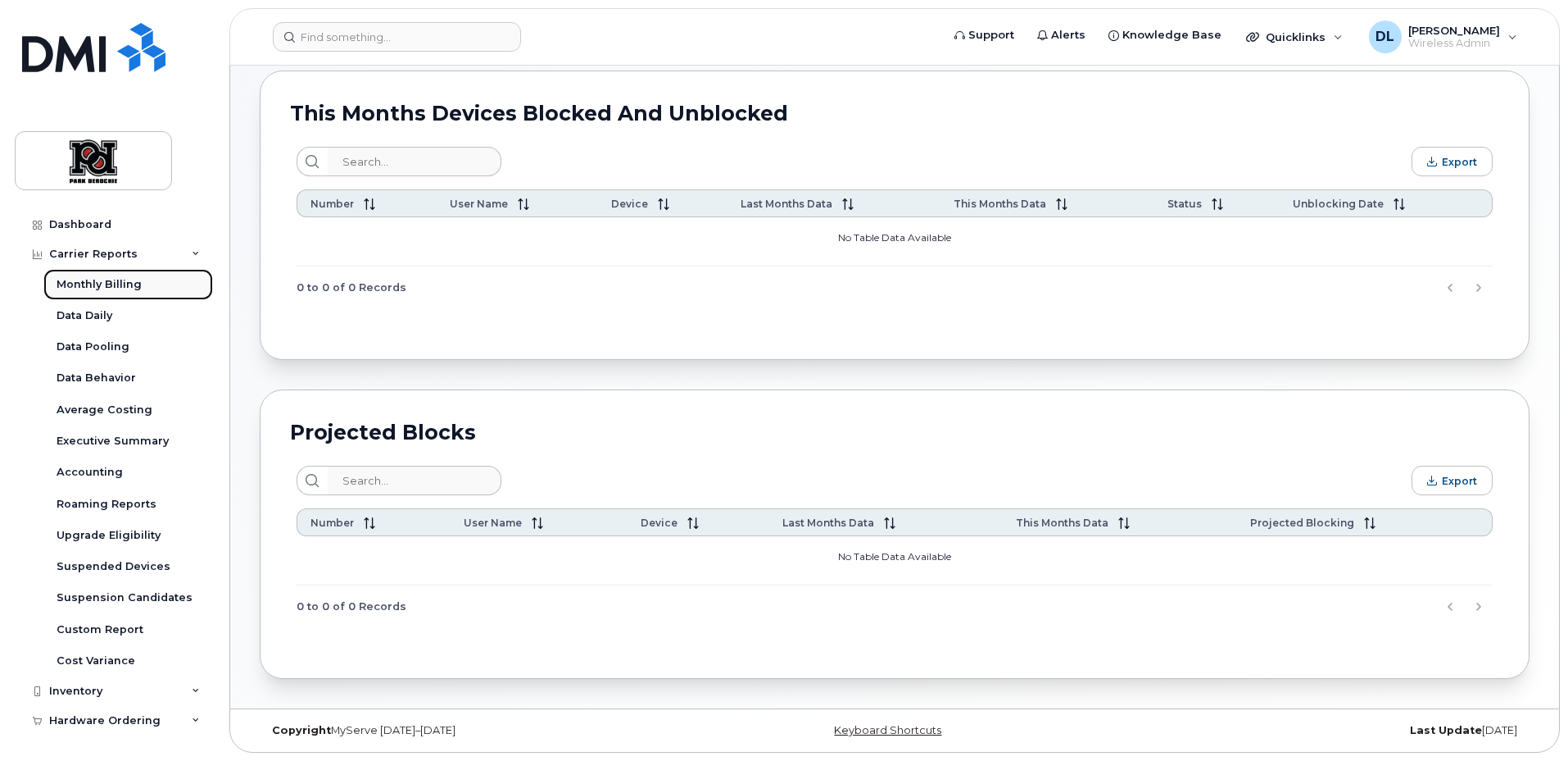
click at [118, 280] on div "Monthly Billing" at bounding box center [98, 284] width 85 height 15
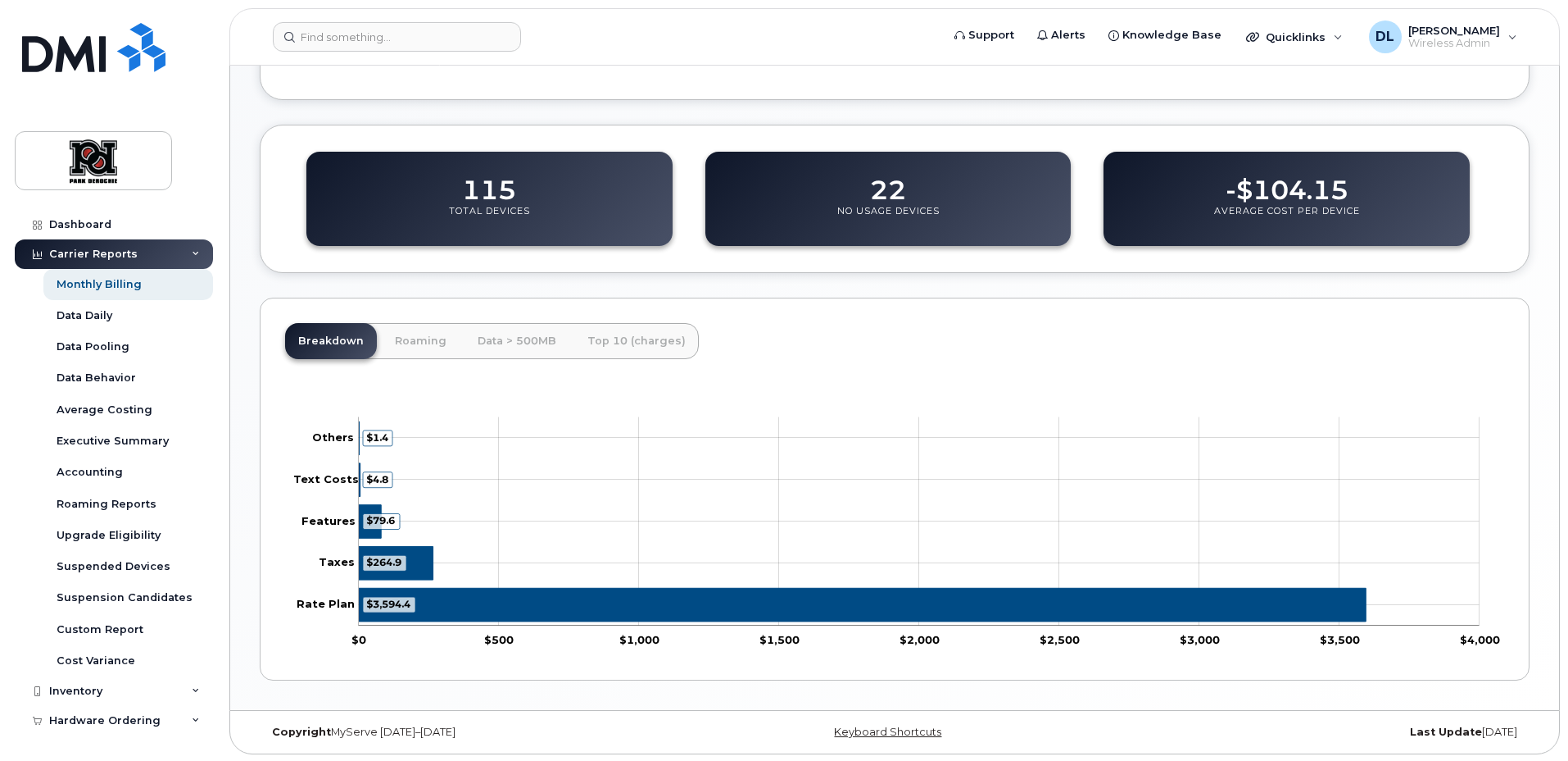
scroll to position [522, 0]
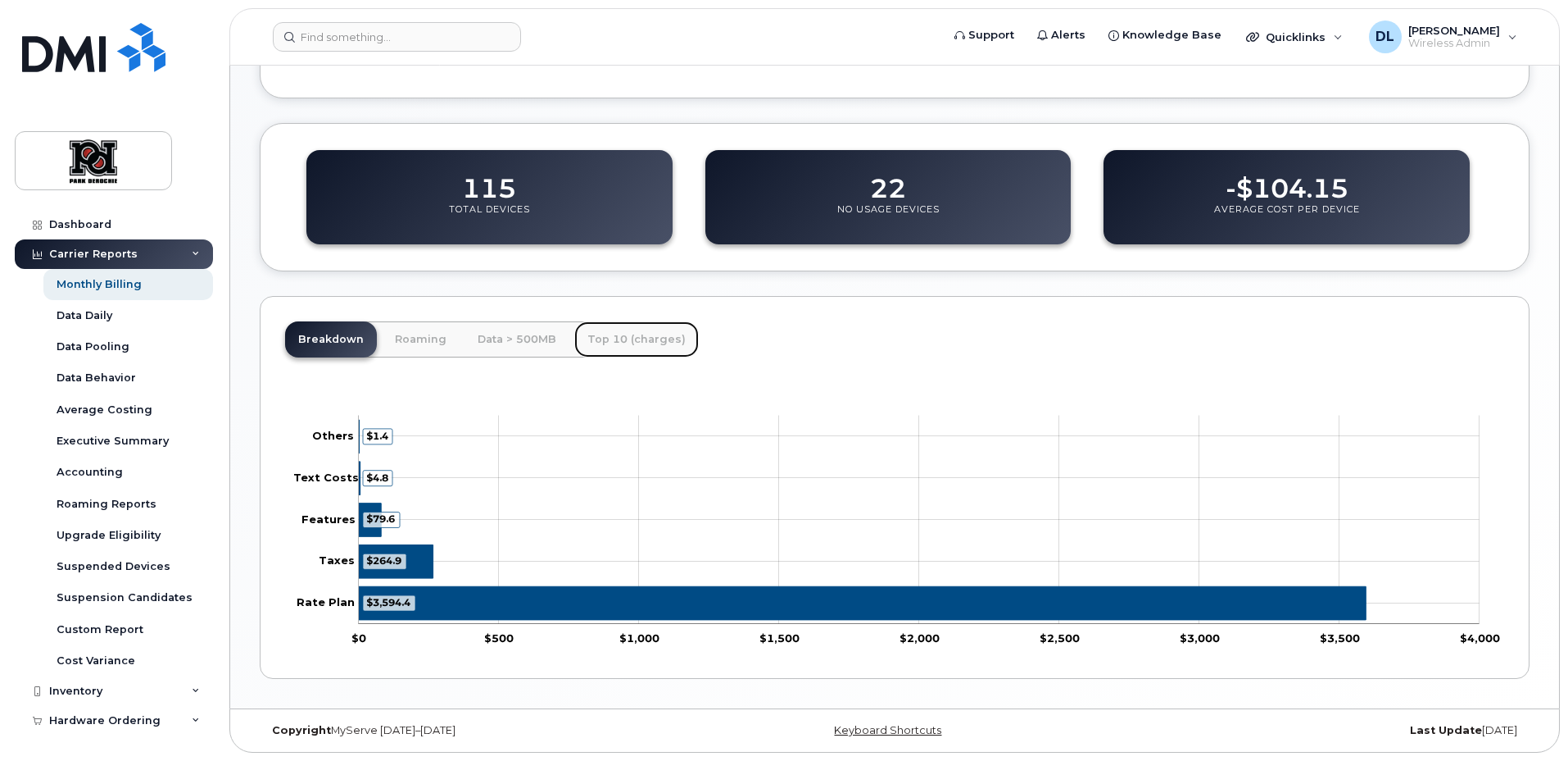
click at [628, 336] on link "Top 10 (charges)" at bounding box center [636, 339] width 125 height 36
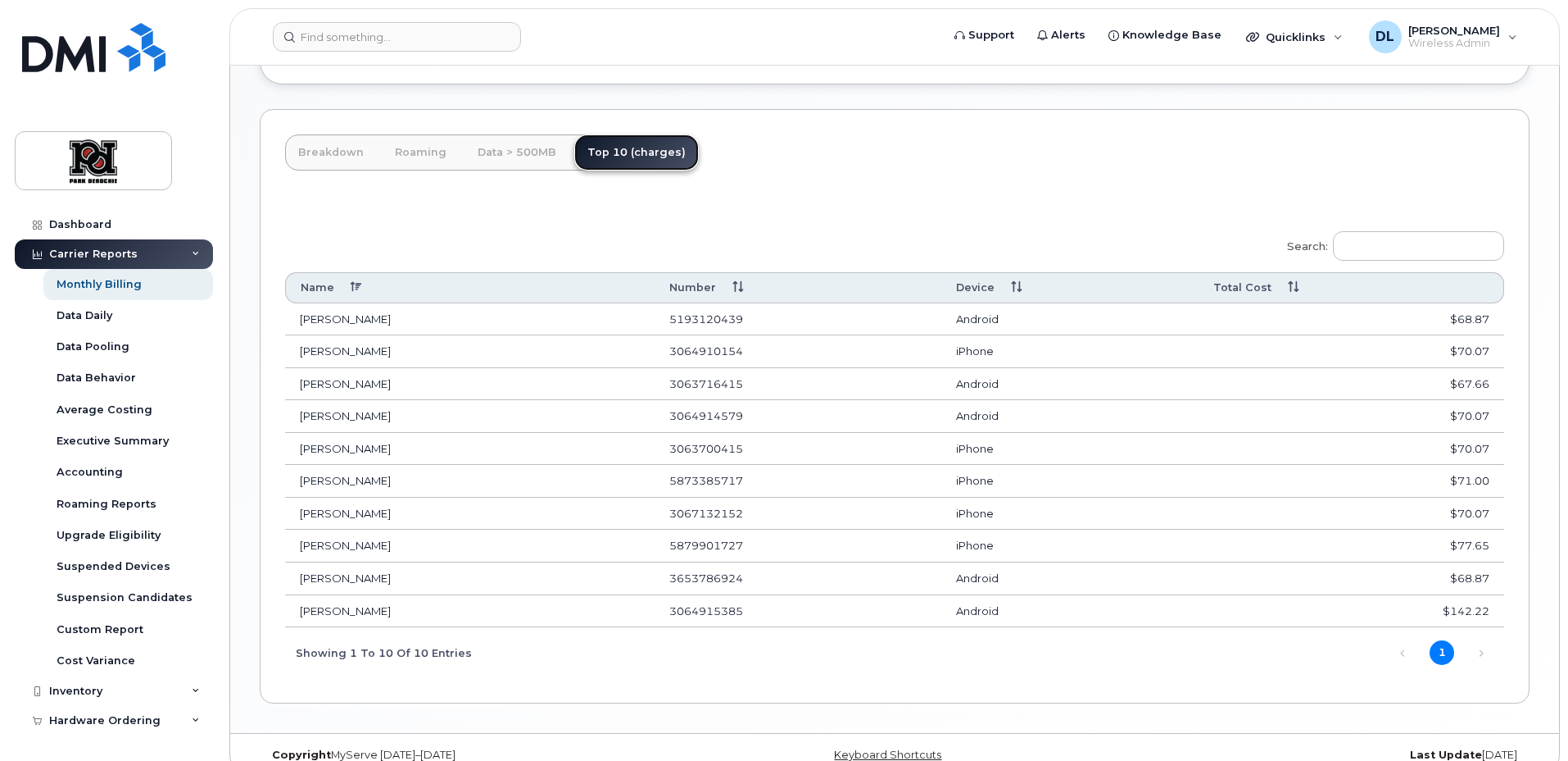
scroll to position [733, 0]
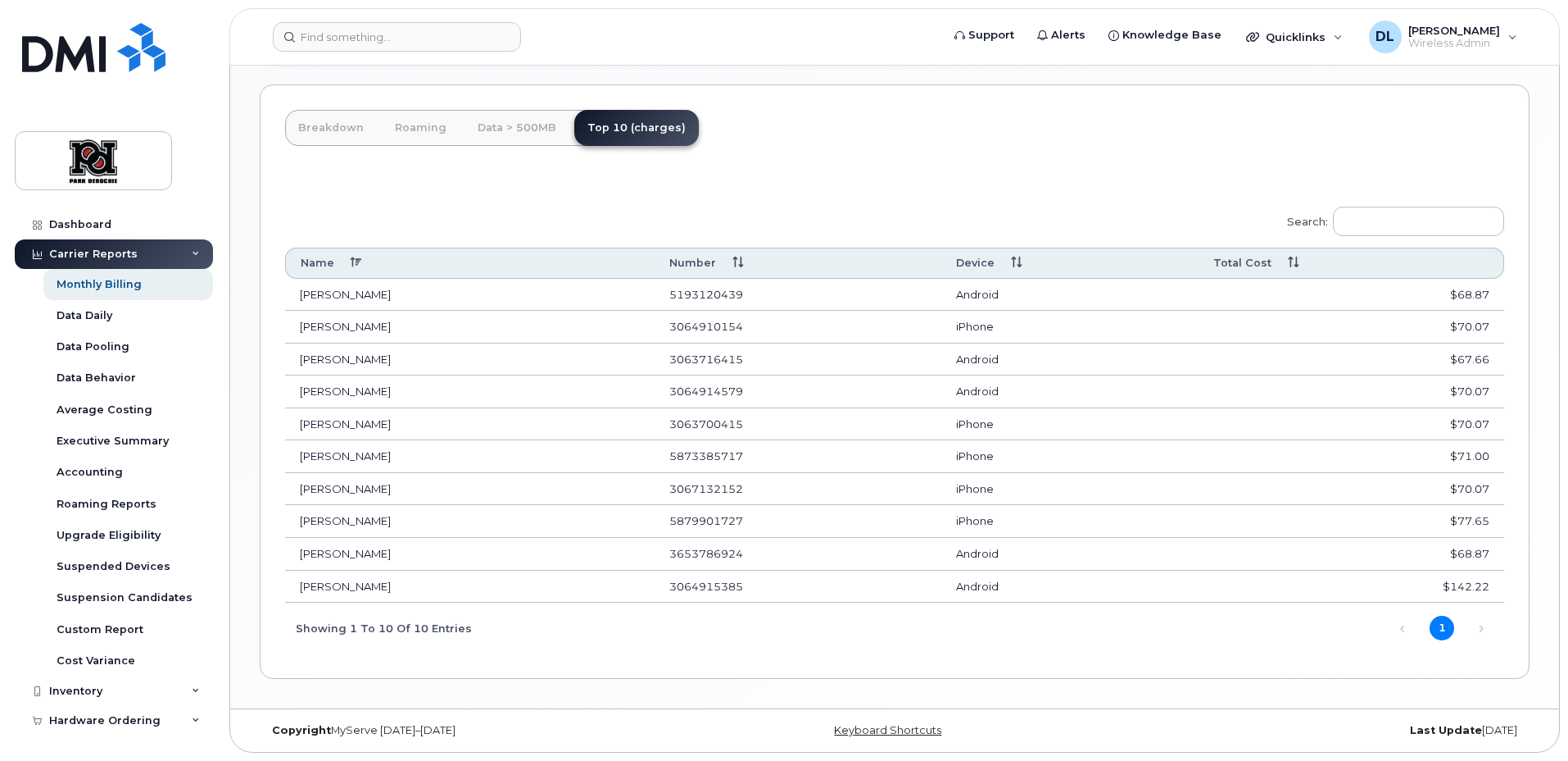
click at [345, 594] on td "Trevor Hall" at bounding box center [470, 586] width 369 height 33
click at [128, 289] on div "Monthly Billing" at bounding box center [98, 284] width 85 height 15
